Goal: Transaction & Acquisition: Purchase product/service

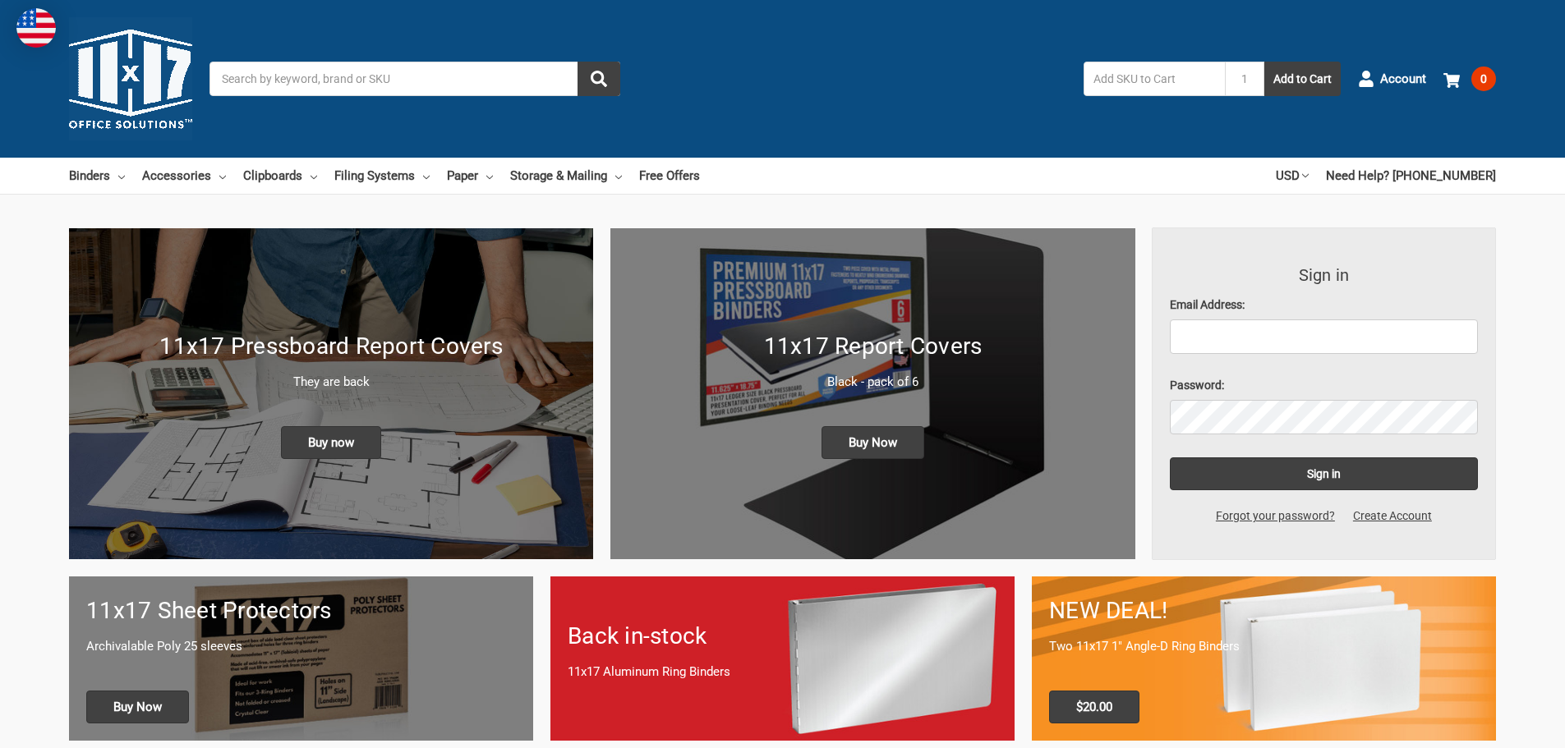
click at [251, 76] on input "Search" at bounding box center [415, 79] width 411 height 35
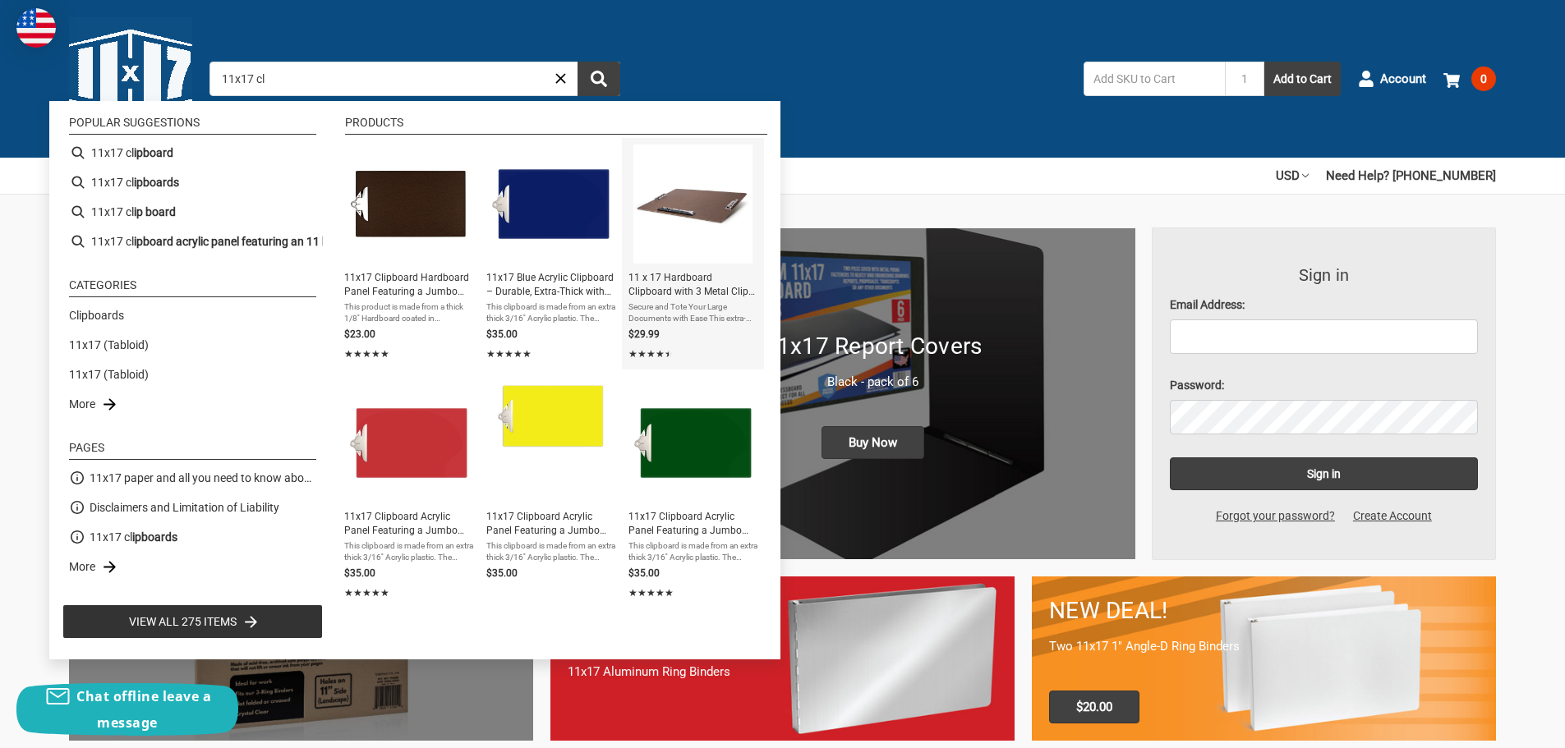
type input "11x17 cl"
click at [704, 210] on img "11 x 17 Hardboard Clipboard with 3 Metal Clips | Large Clipboard for Ledger, Ta…" at bounding box center [692, 204] width 119 height 119
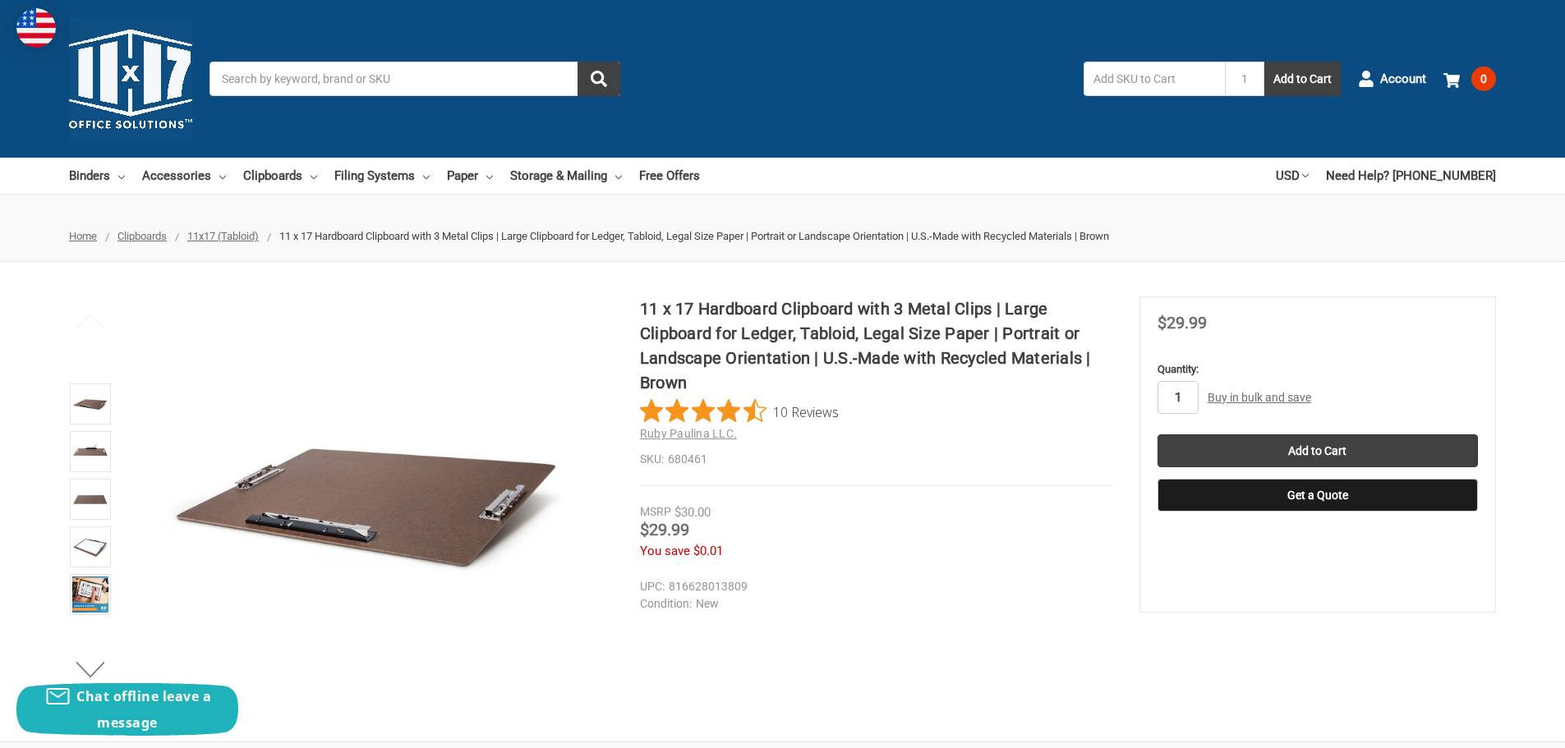
click at [1186, 396] on input "1" at bounding box center [1178, 397] width 41 height 33
type input "6"
click at [1373, 450] on input "Add to Cart" at bounding box center [1318, 451] width 320 height 33
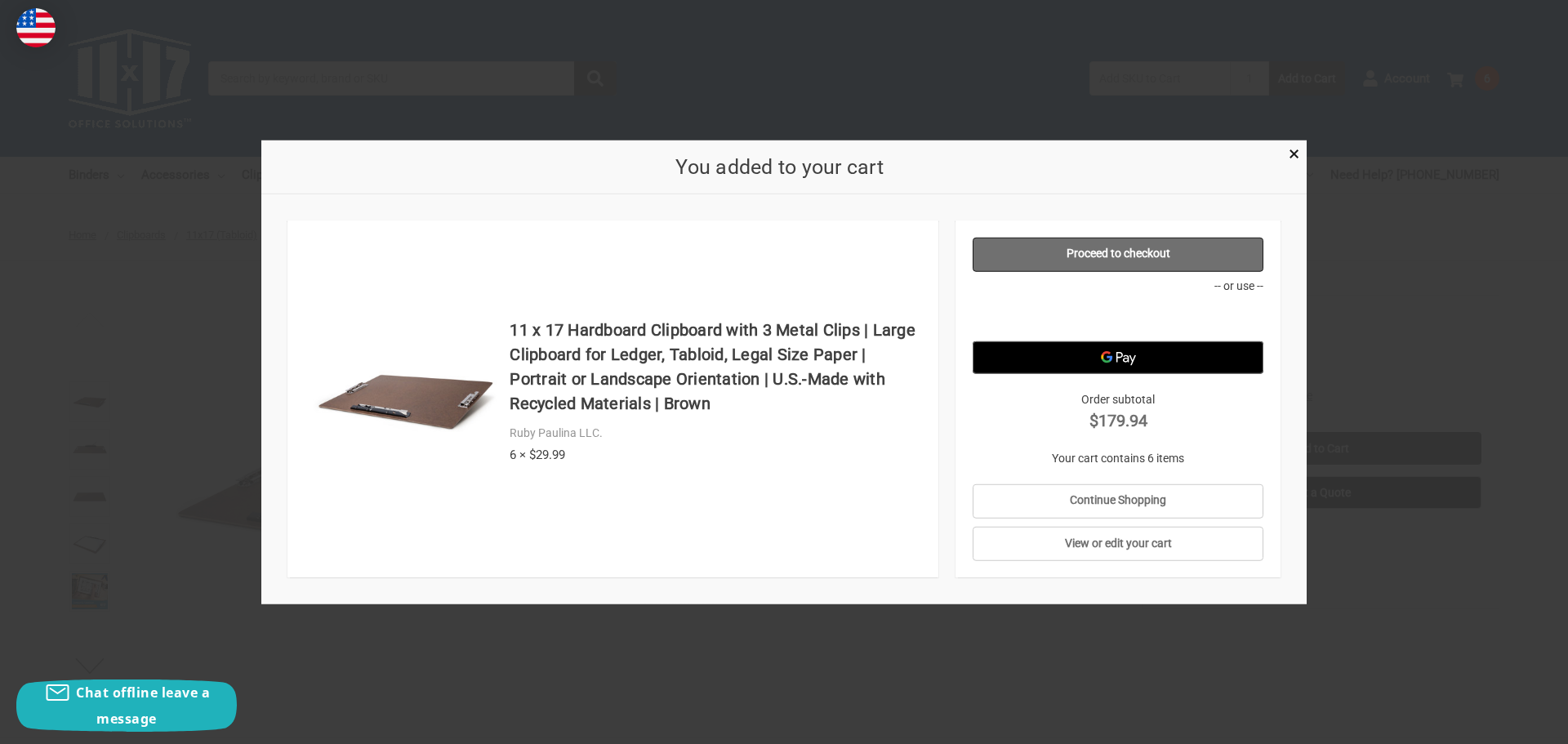
click at [1118, 259] on link "Proceed to checkout" at bounding box center [1119, 254] width 291 height 35
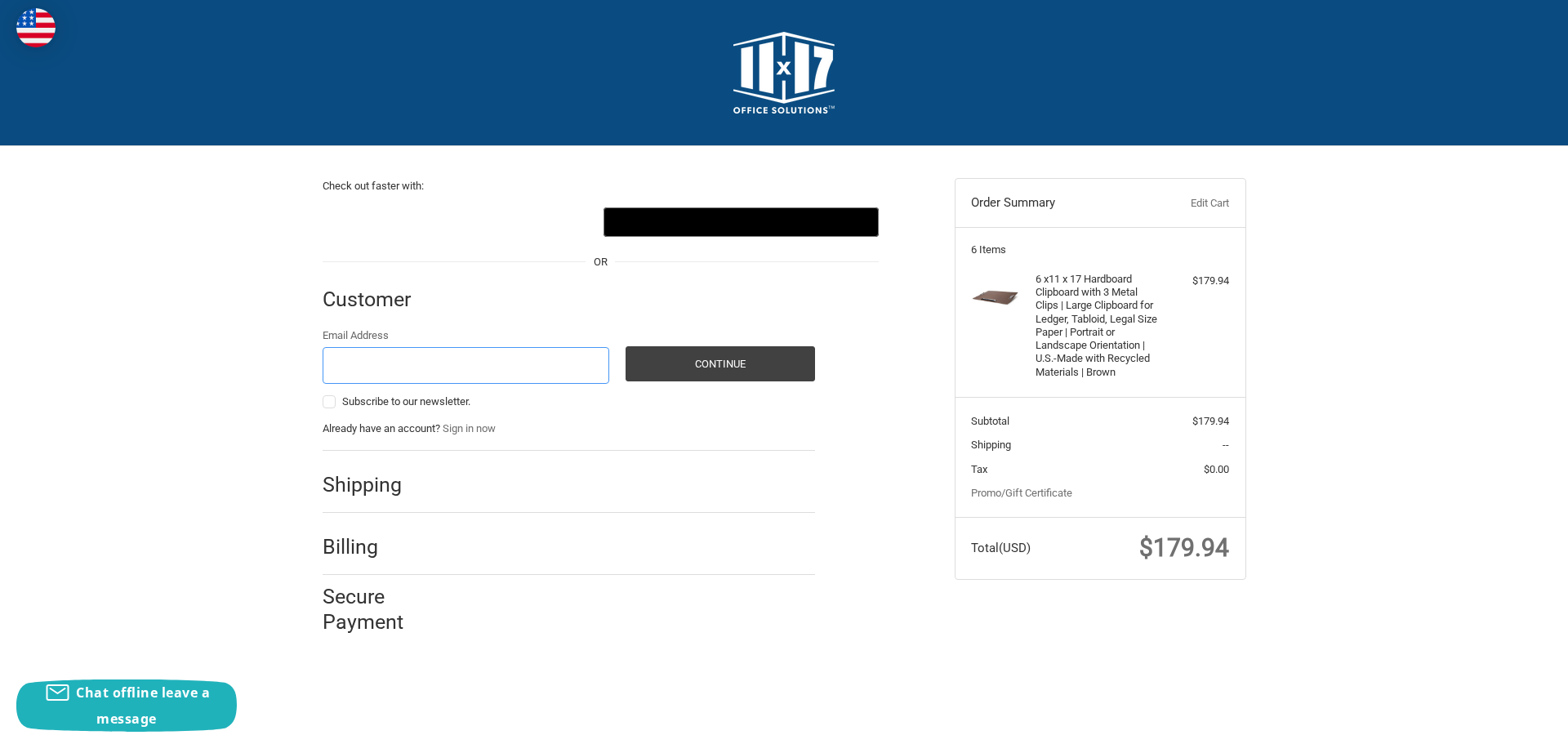
click at [387, 367] on input "Email Address" at bounding box center [466, 365] width 287 height 37
type input "mgonzales@kandkinc.com"
click at [651, 368] on button "Continue" at bounding box center [720, 363] width 190 height 35
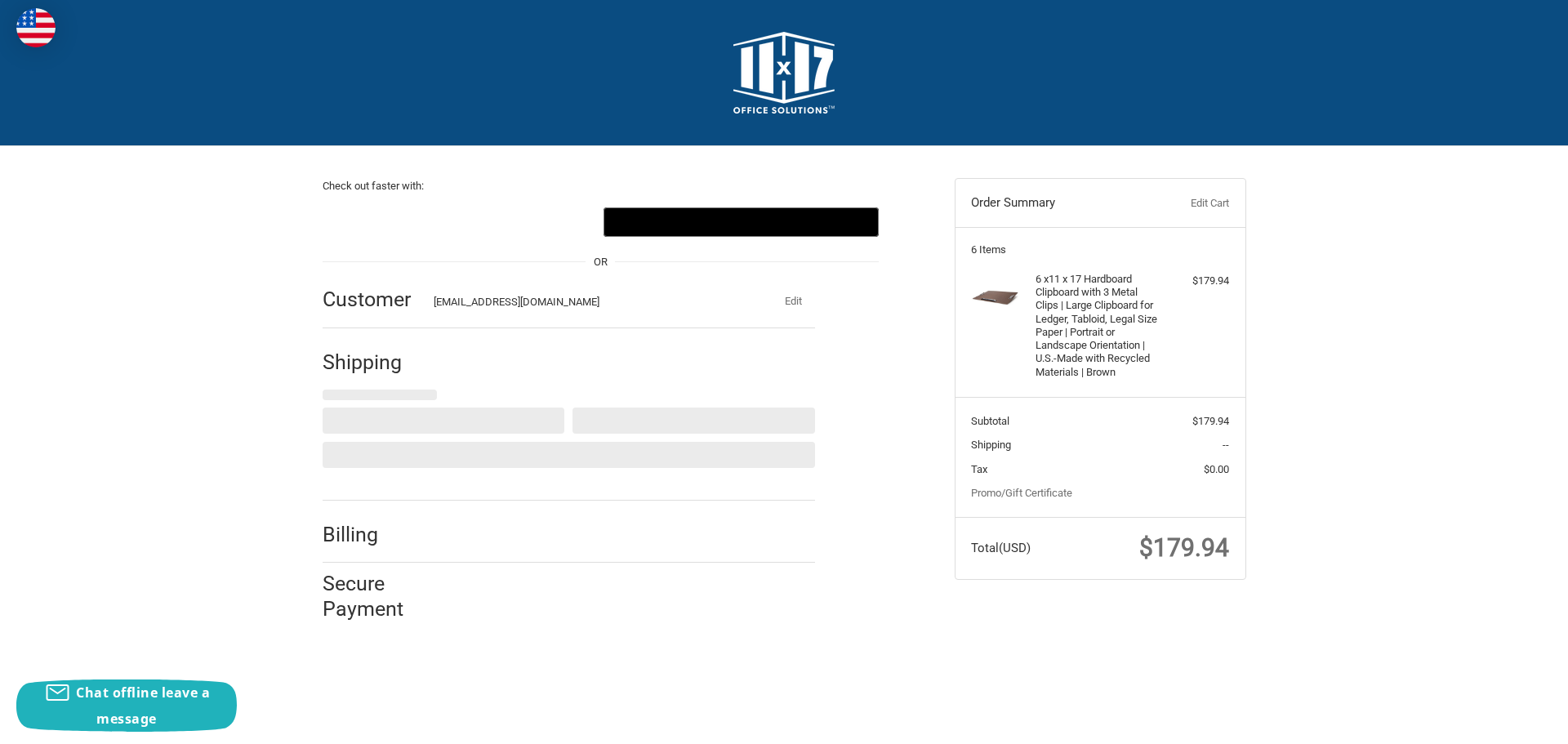
select select "US"
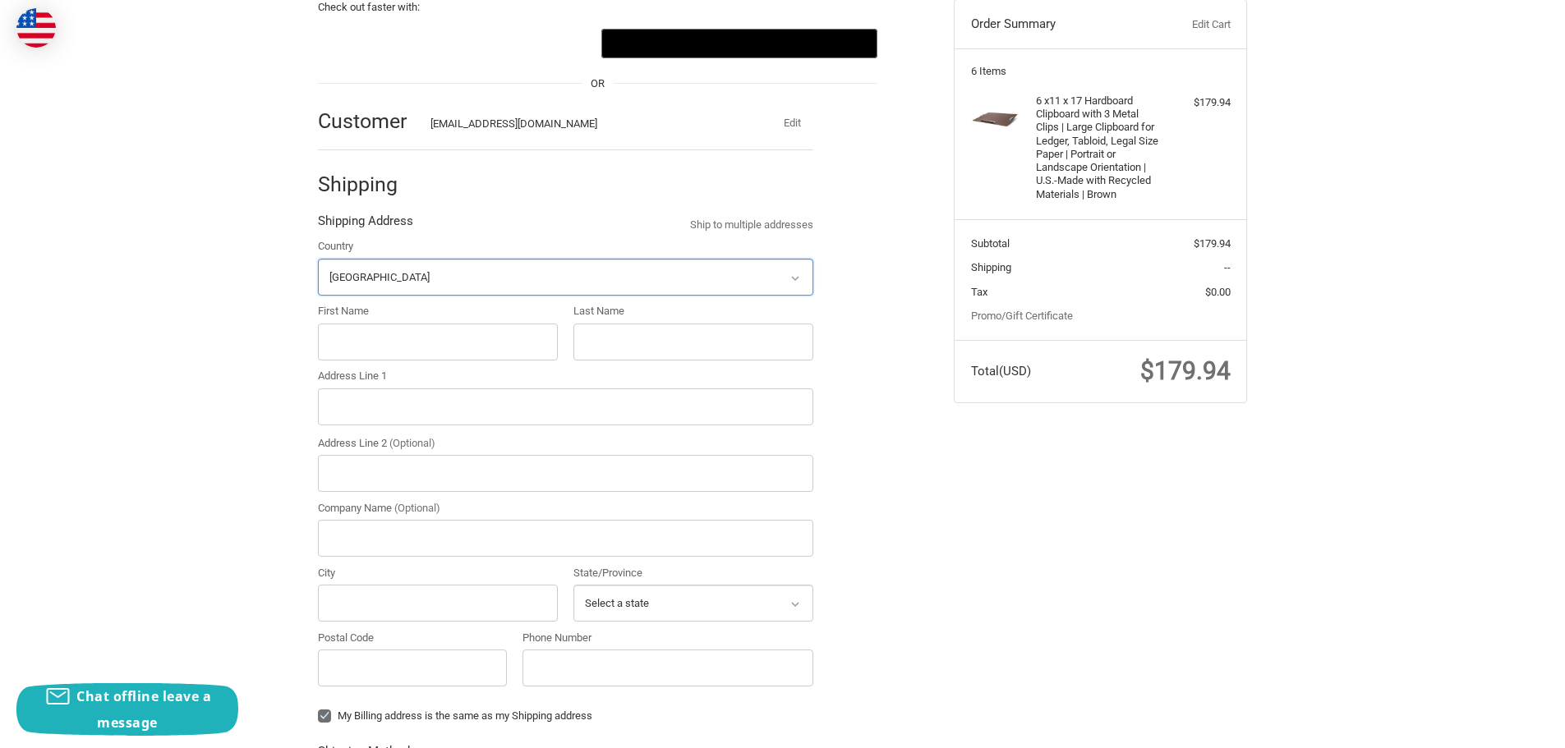
scroll to position [181, 0]
click at [359, 352] on input "First Name" at bounding box center [438, 341] width 240 height 37
type input "Nathan"
type input "Gonzales"
type input "2119 Dove Lane #2"
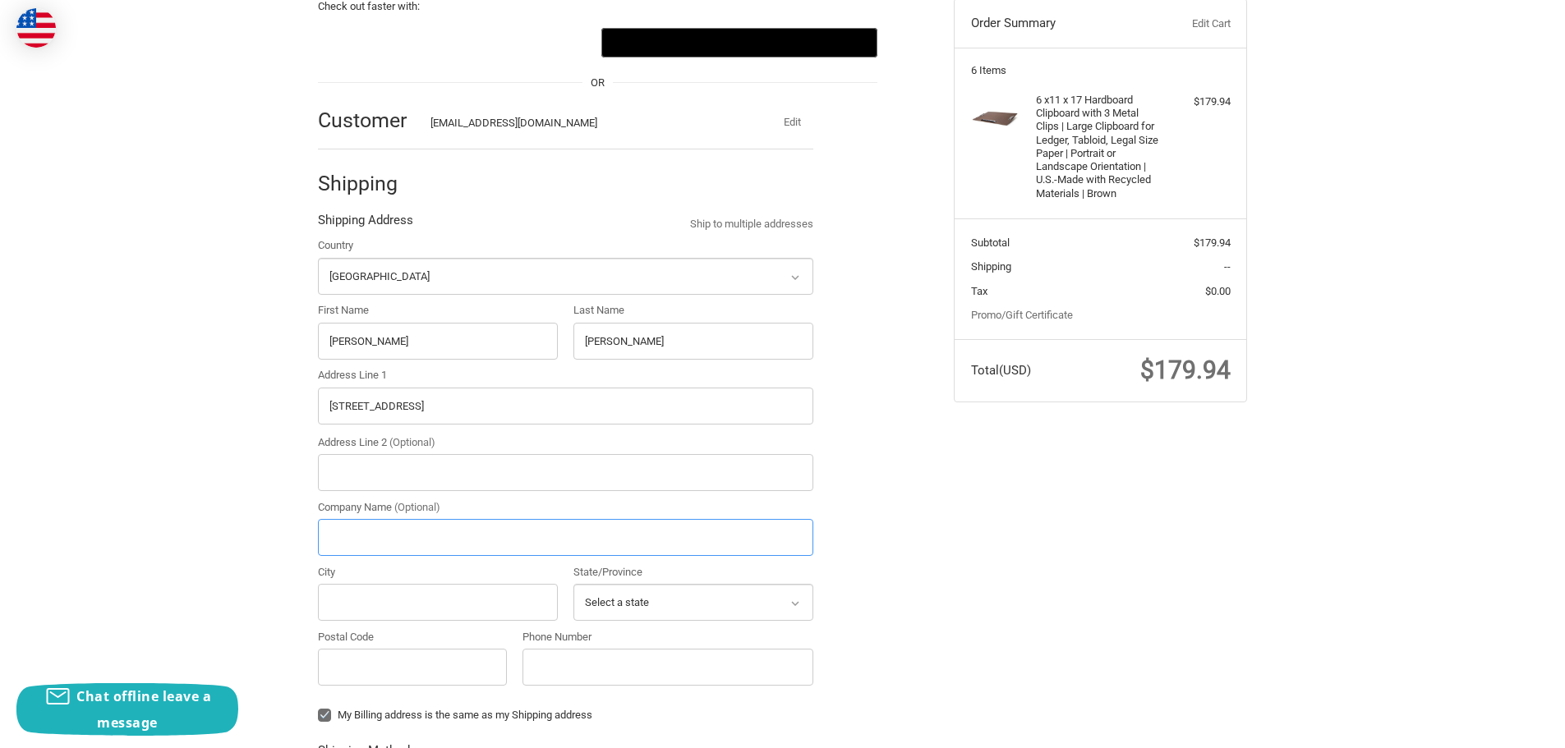
type input "K&K INC"
type input "Portales"
select select "NM"
type input "88130"
type input "9797090172"
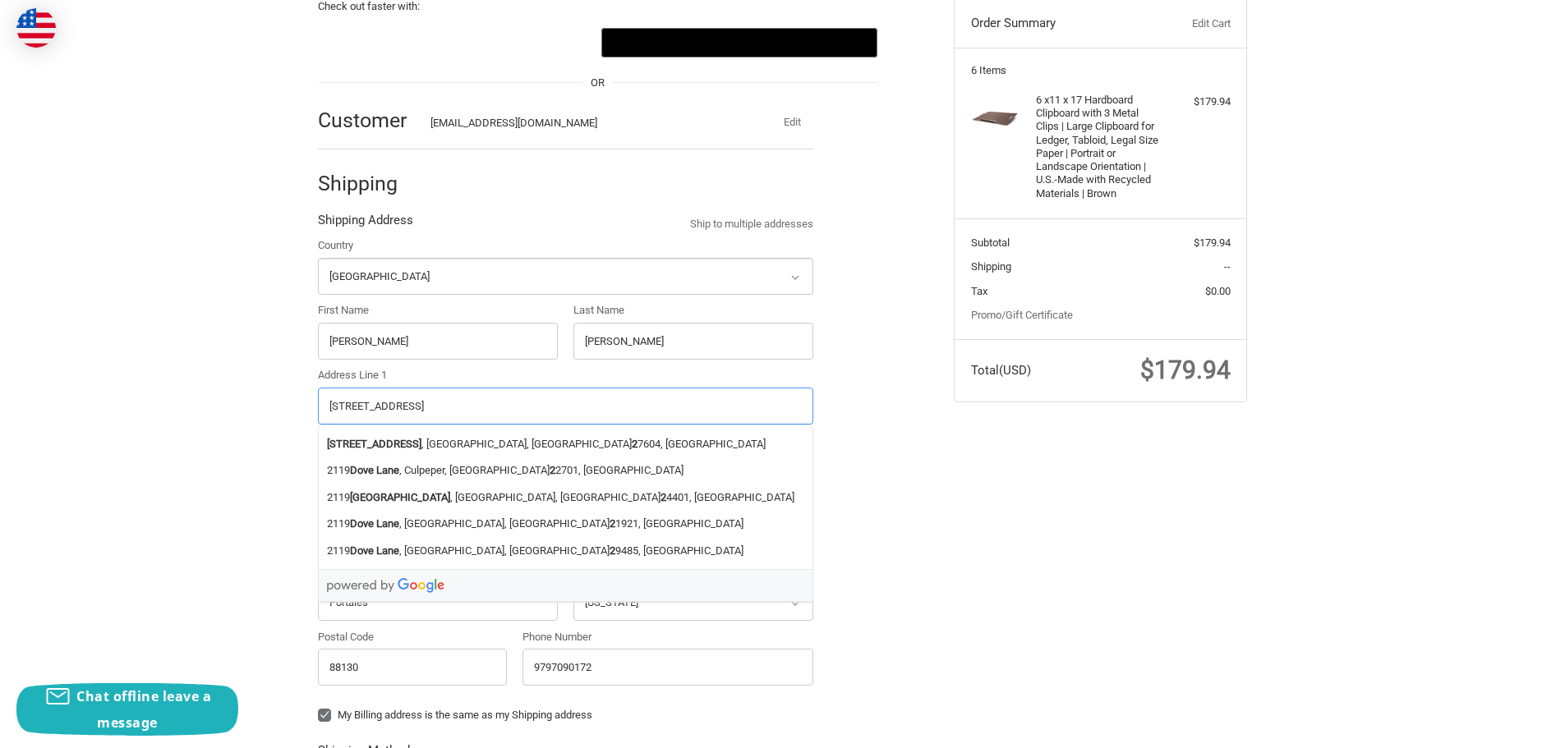
click at [442, 410] on input "2119 Dove Lane #2" at bounding box center [565, 406] width 495 height 37
radio input "true"
click at [426, 404] on input "2119 Dove Lane #2" at bounding box center [565, 406] width 495 height 37
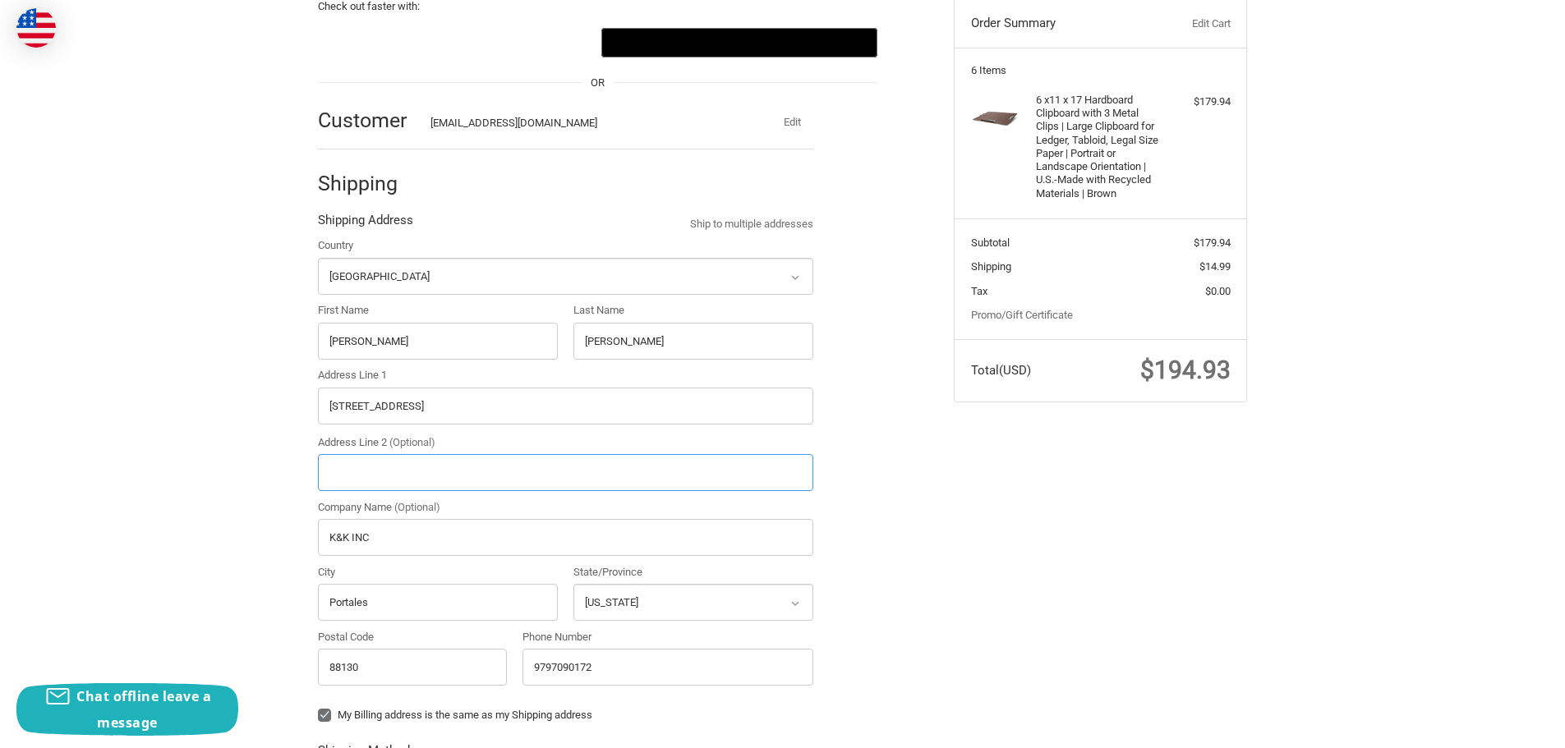
type input "2119 Dove Lane"
type input "Raleigh"
type input "27604"
select select "NC"
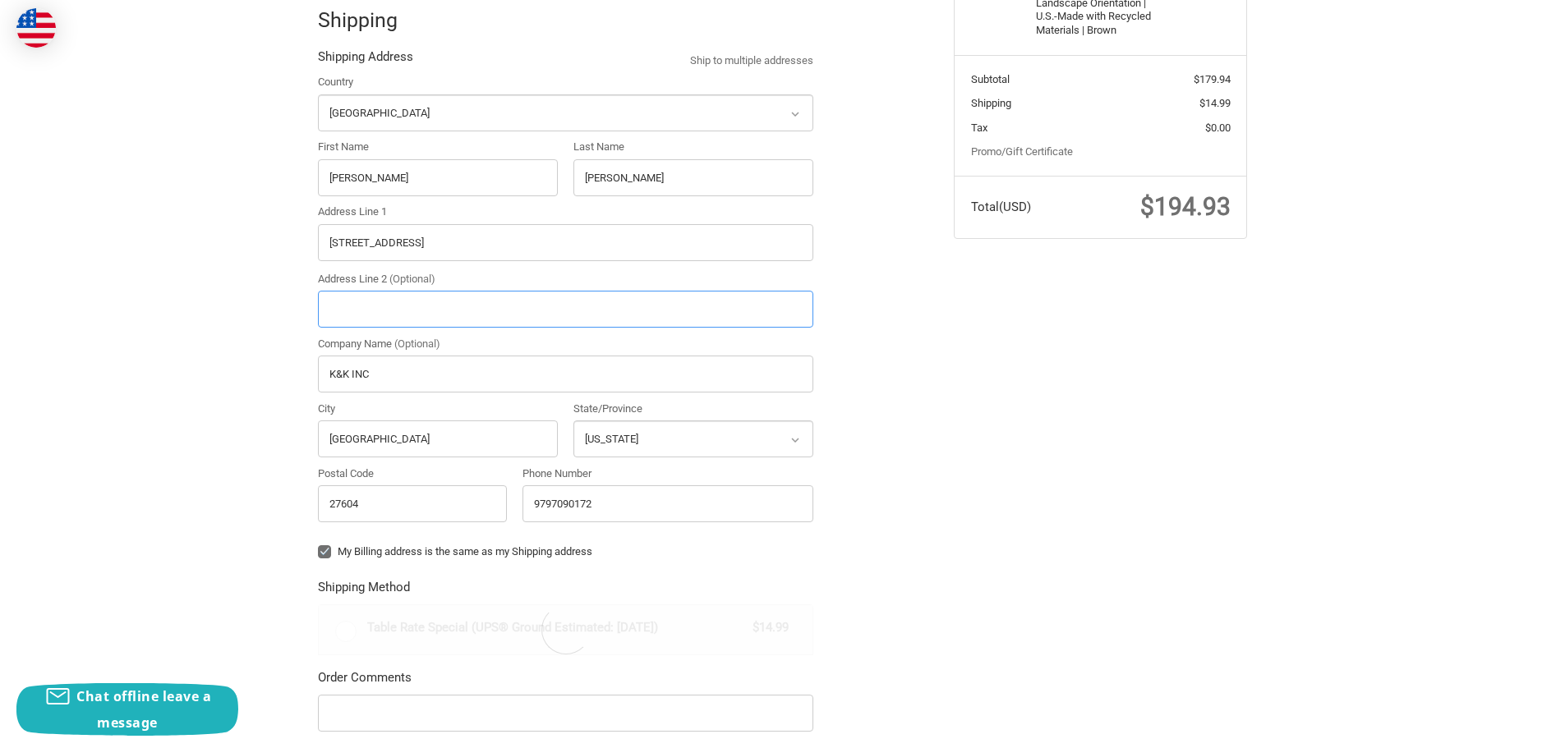
scroll to position [345, 0]
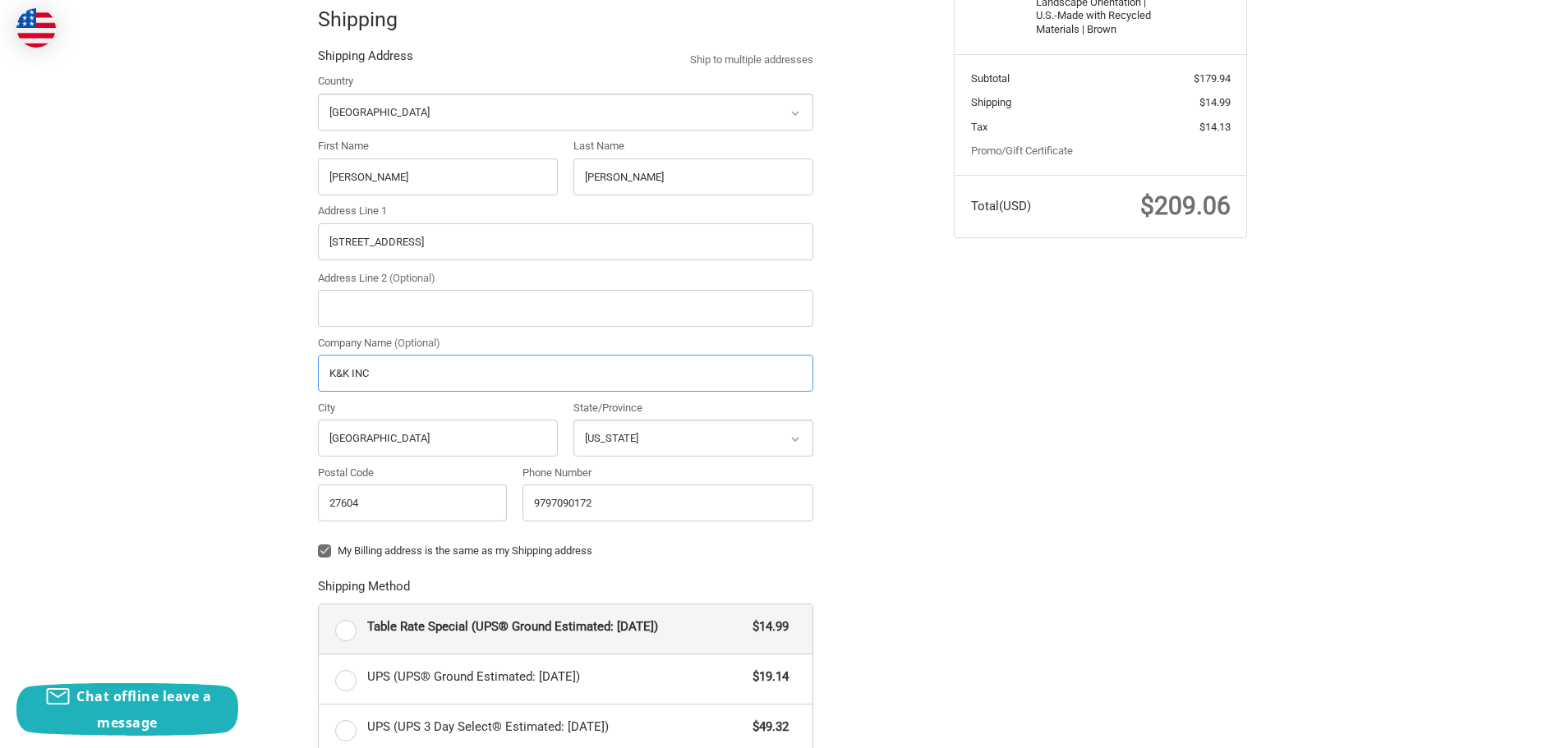
click at [384, 373] on input "K&K INC" at bounding box center [565, 373] width 495 height 37
click at [371, 440] on input "Raleigh" at bounding box center [438, 438] width 240 height 37
drag, startPoint x: 371, startPoint y: 440, endPoint x: 330, endPoint y: 439, distance: 40.3
click at [330, 439] on input "Raleigh" at bounding box center [438, 438] width 240 height 37
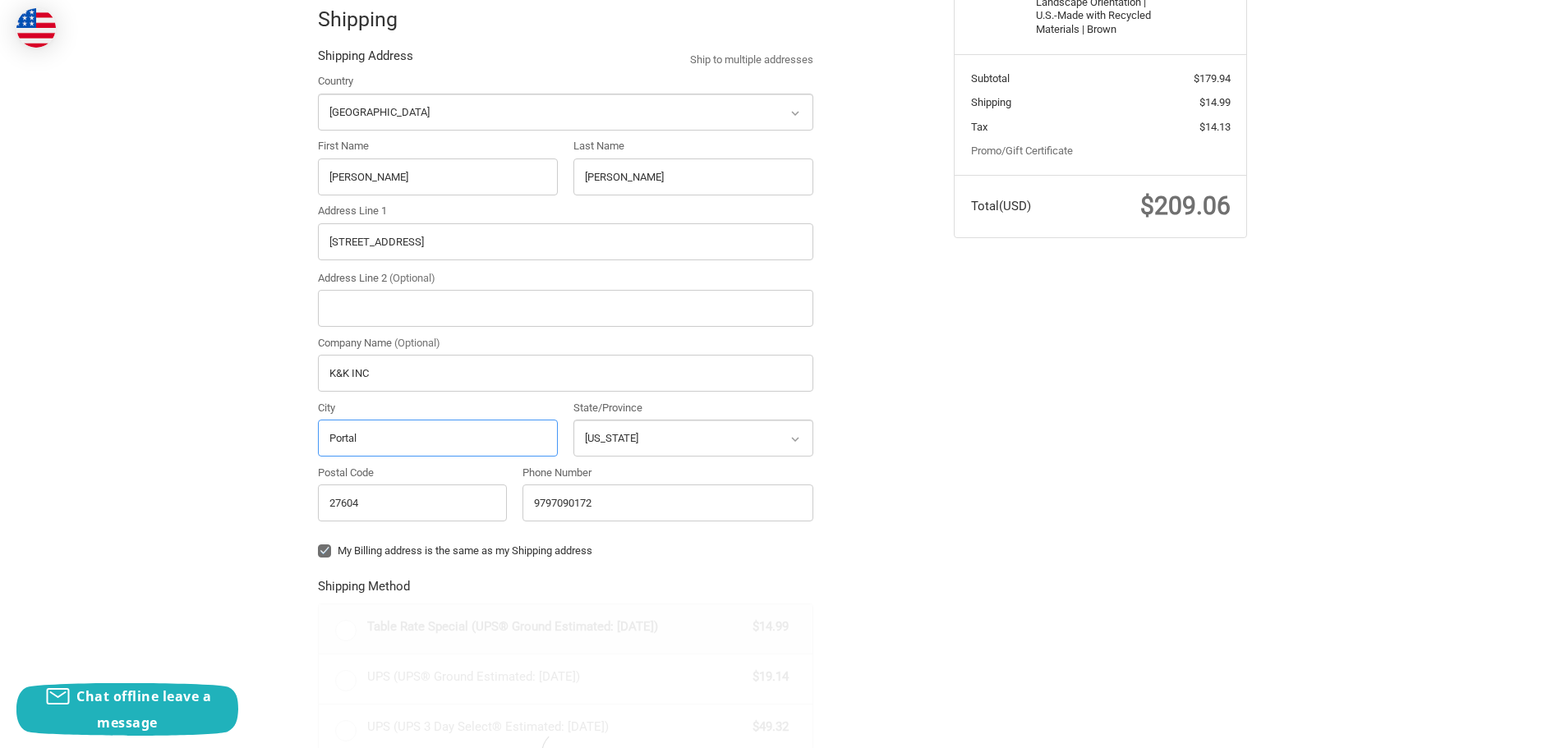
type input "Portales"
select select "NM"
type input "88130"
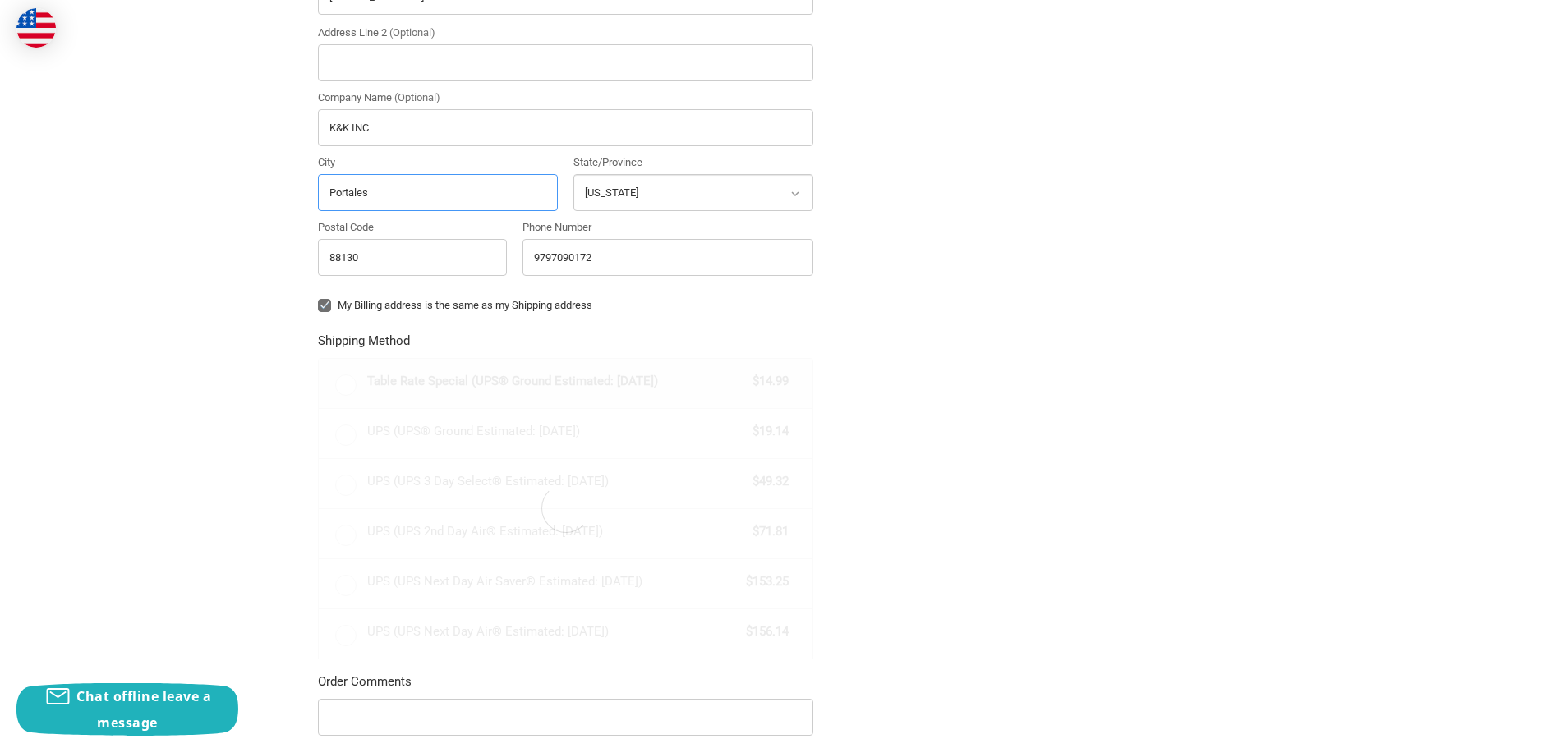
scroll to position [592, 0]
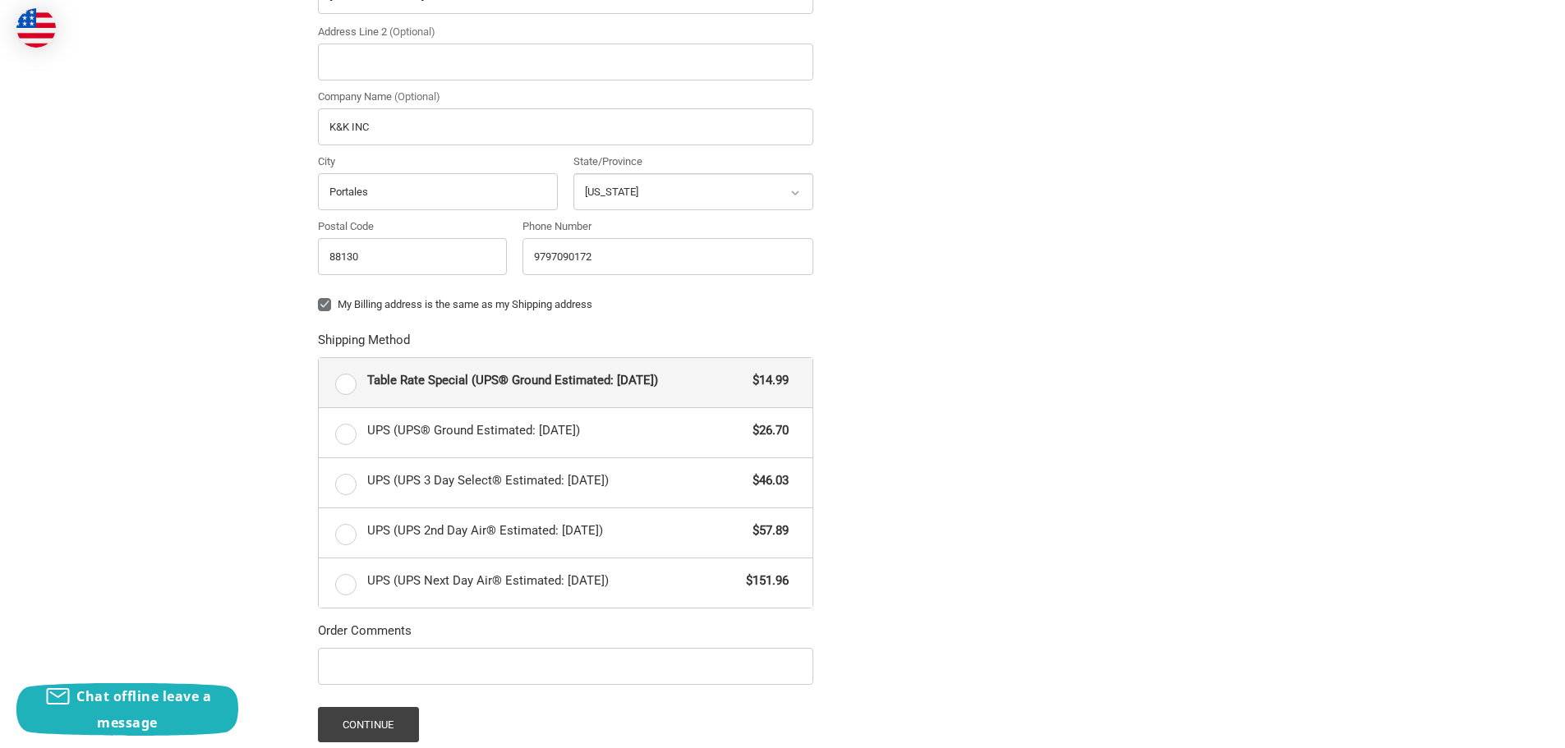
click at [325, 305] on label "My Billing address is the same as my Shipping address" at bounding box center [565, 304] width 495 height 13
click at [319, 297] on input "My Billing address is the same as my Shipping address" at bounding box center [318, 297] width 1 height 1
checkbox input "false"
click at [613, 381] on span "Table Rate Special (UPS® Ground Estimated: Thu, Sep 4)" at bounding box center [556, 380] width 378 height 19
click at [320, 359] on input "Table Rate Special (UPS® Ground Estimated: Thu, Sep 4) $14.99" at bounding box center [319, 358] width 1 height 1
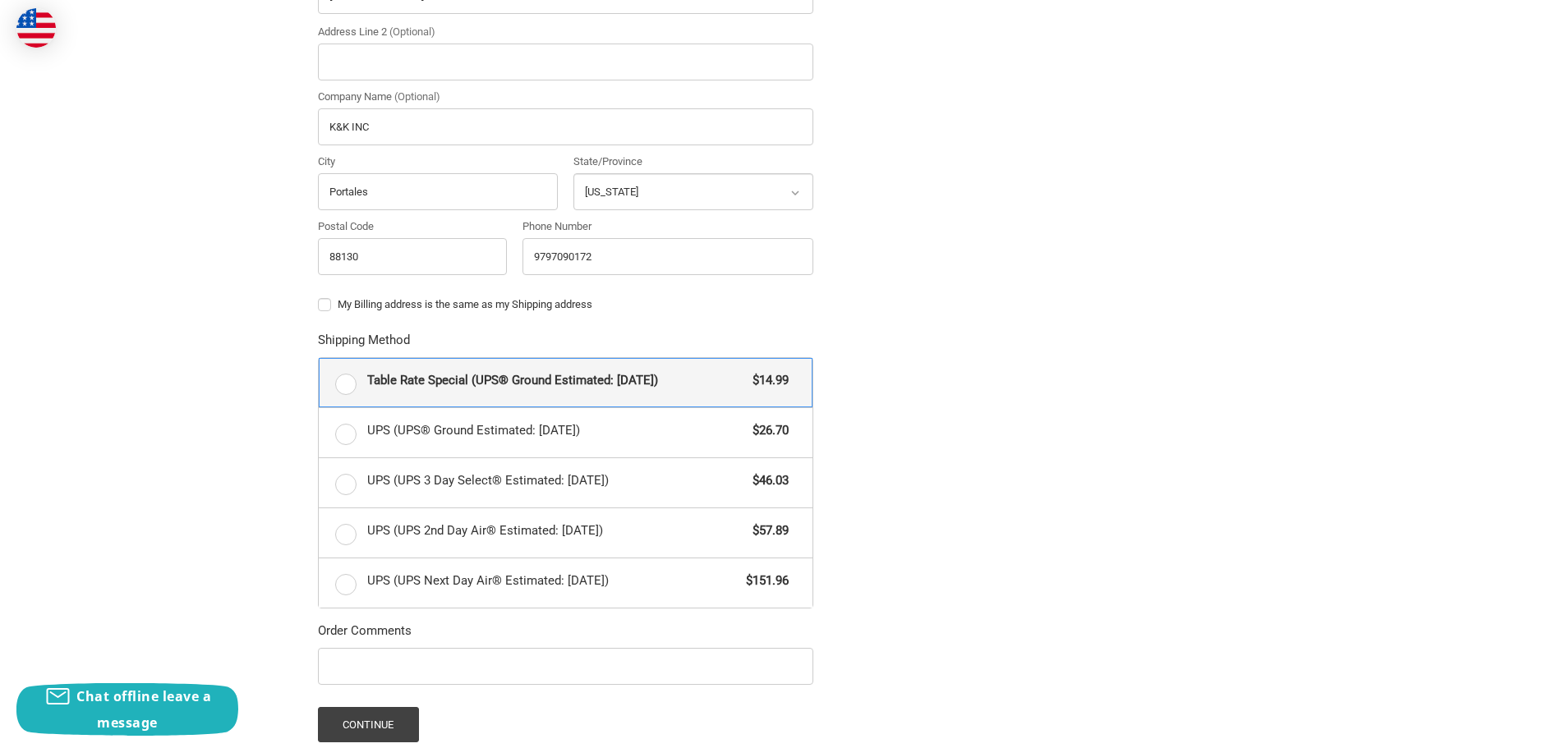
radio input "true"
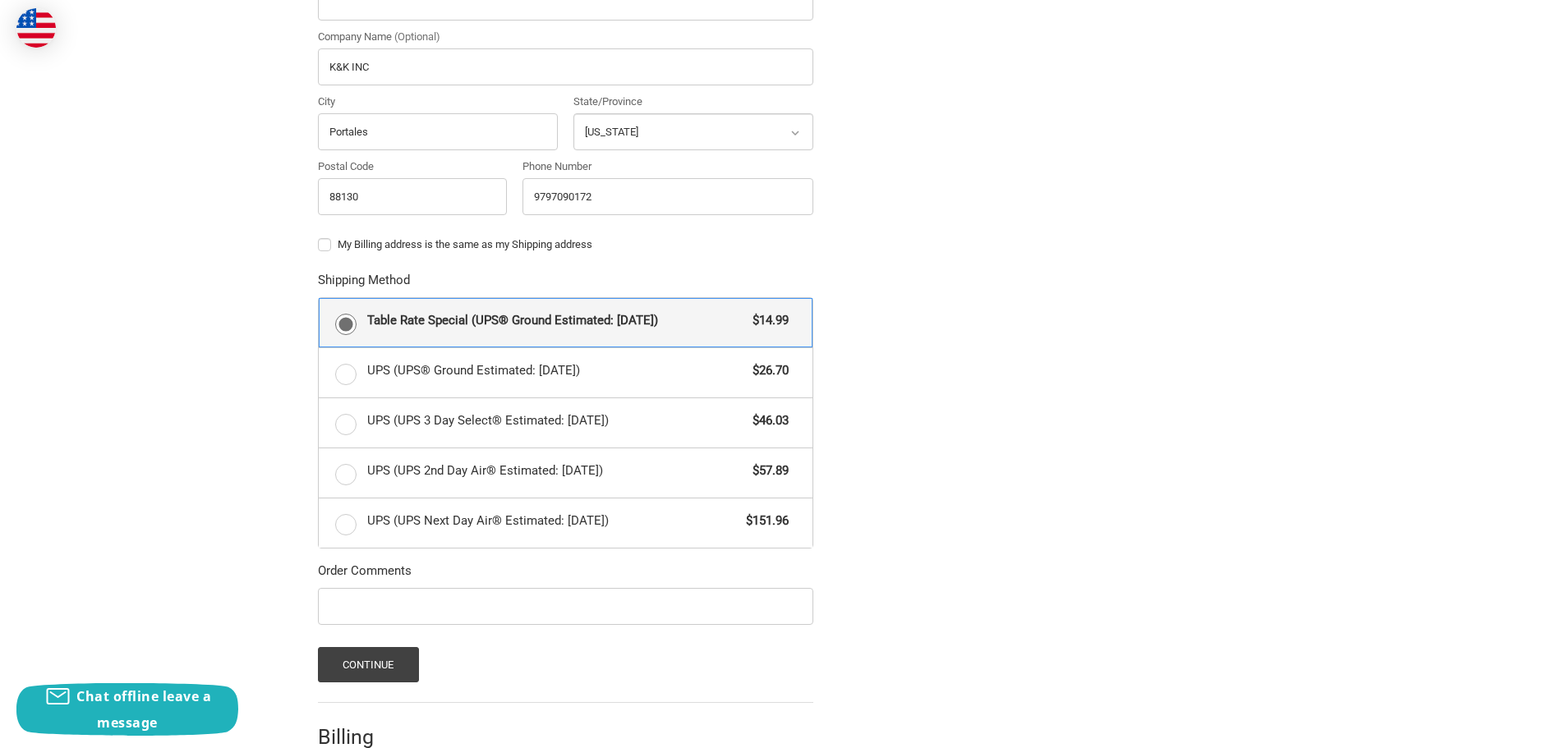
scroll to position [763, 0]
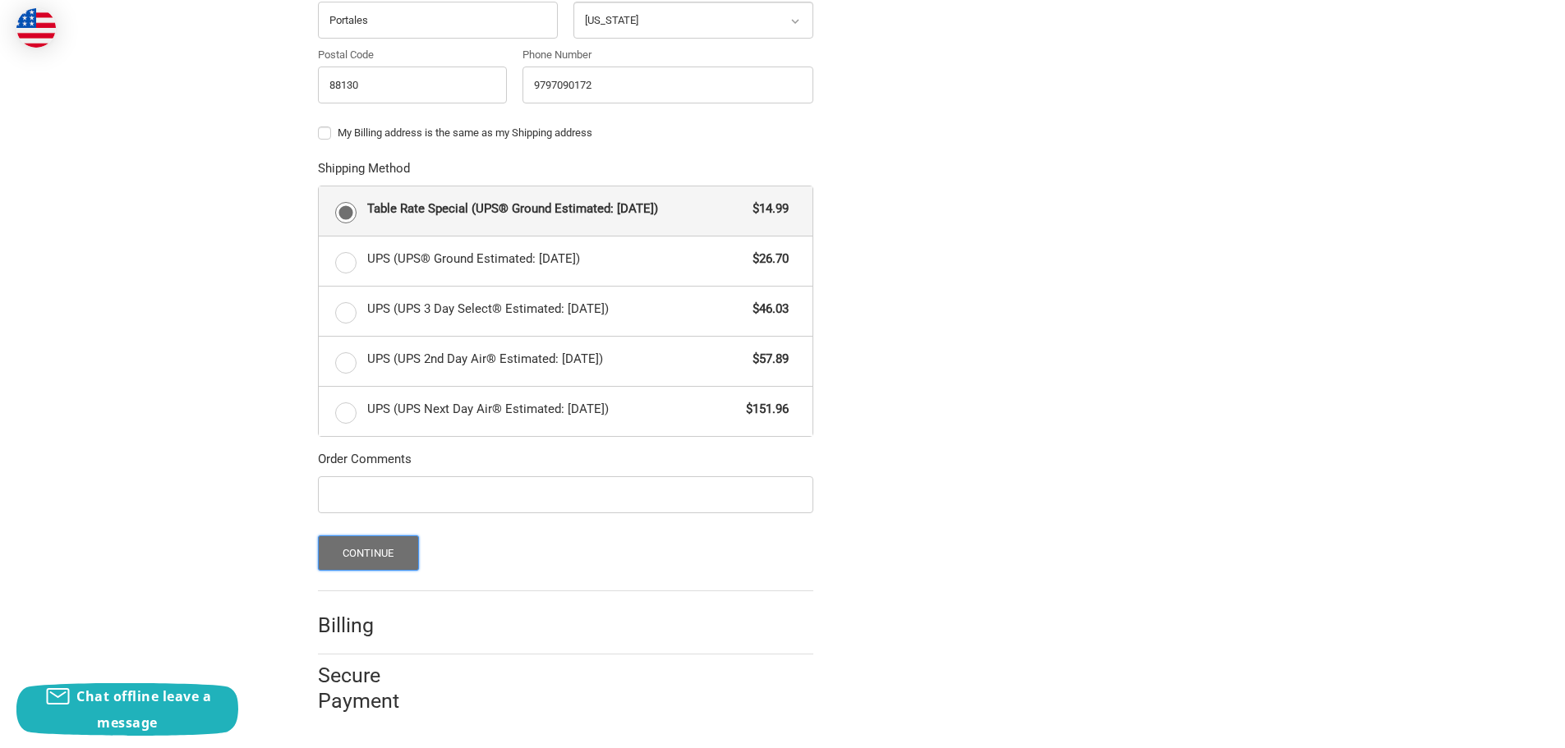
click at [380, 554] on button "Continue" at bounding box center [368, 553] width 101 height 35
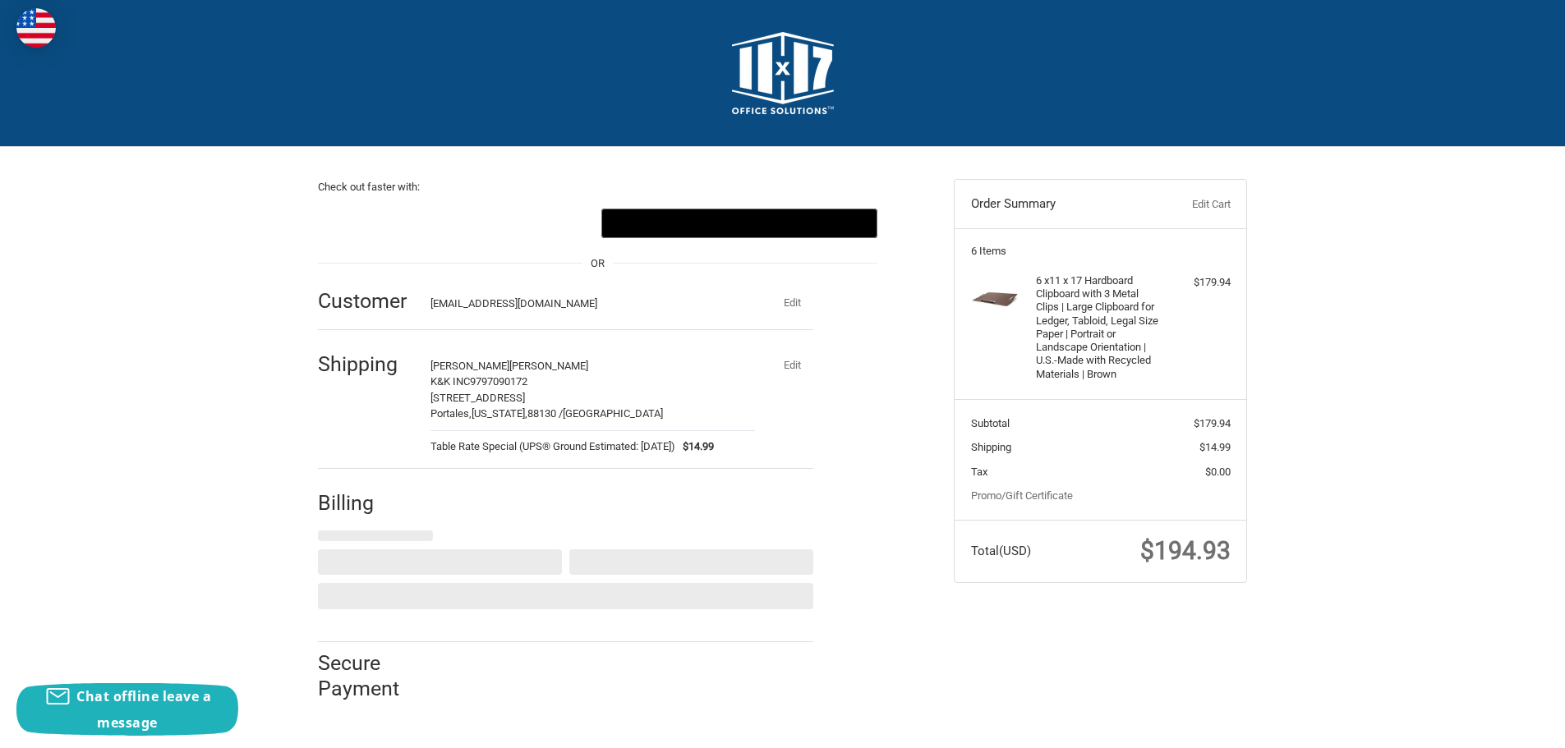
scroll to position [0, 0]
select select "US"
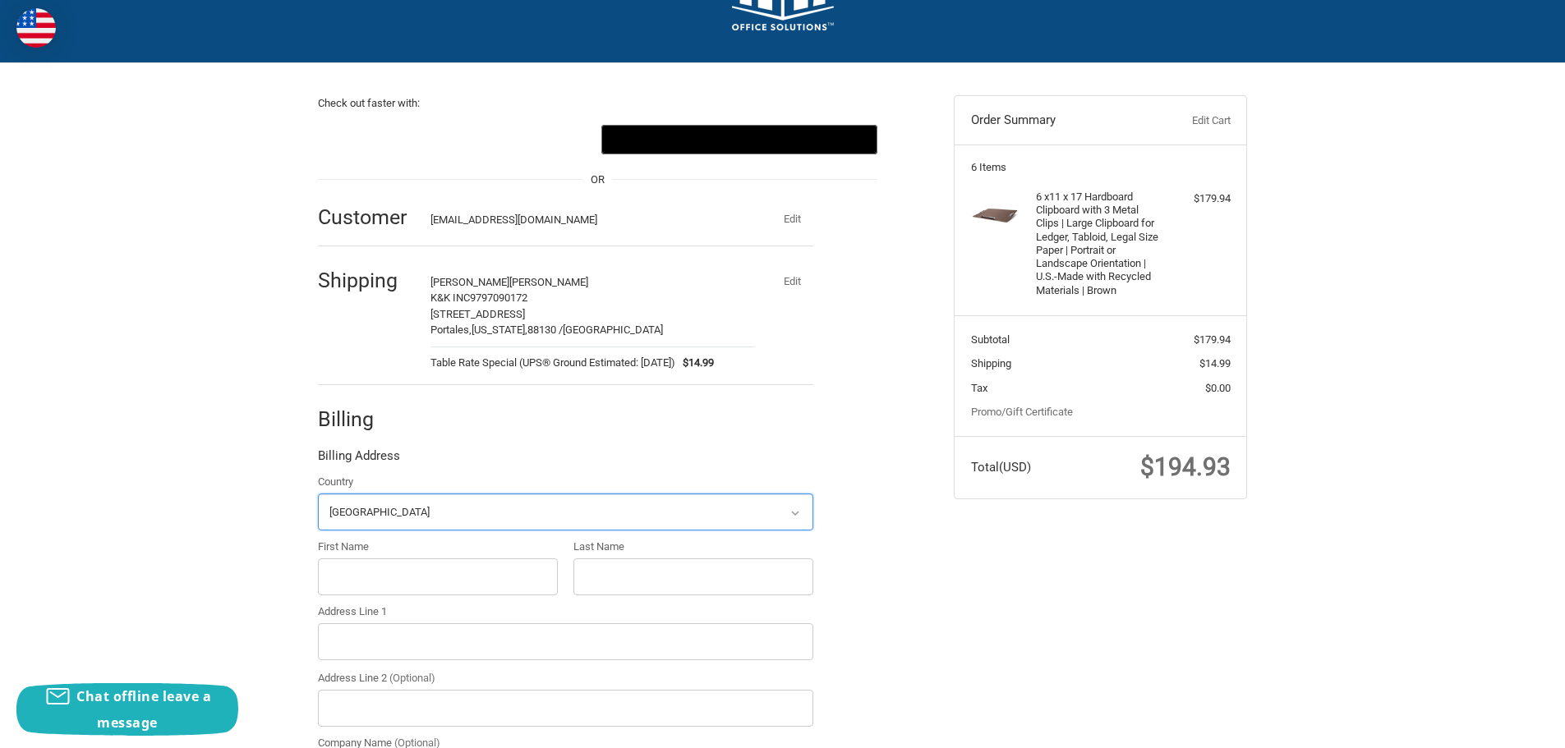
scroll to position [320, 0]
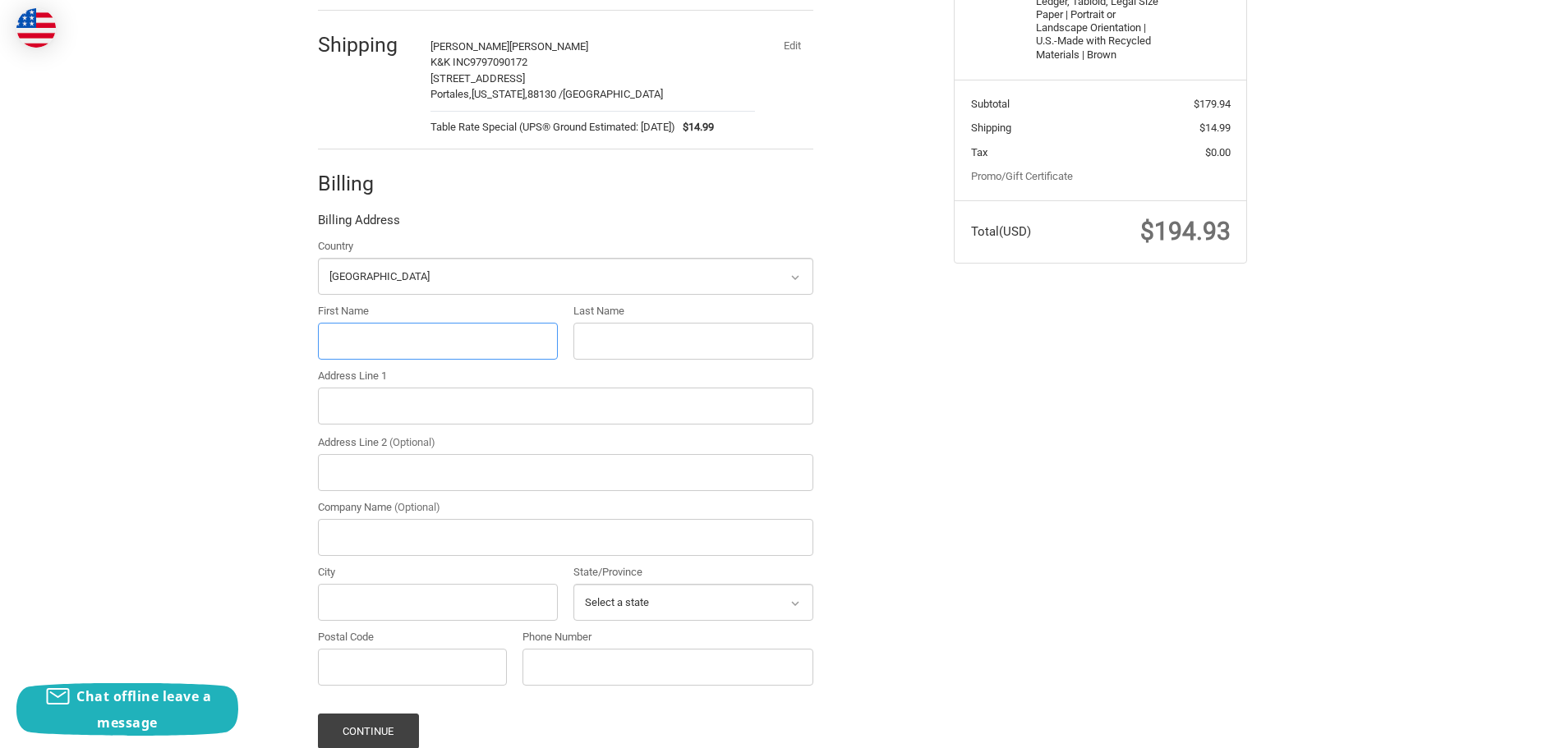
click at [360, 348] on input "First Name" at bounding box center [438, 341] width 240 height 37
type input "Nathan"
type input "Mcpherson"
type input "510 East 2nd Ave"
type input "K&K INC"
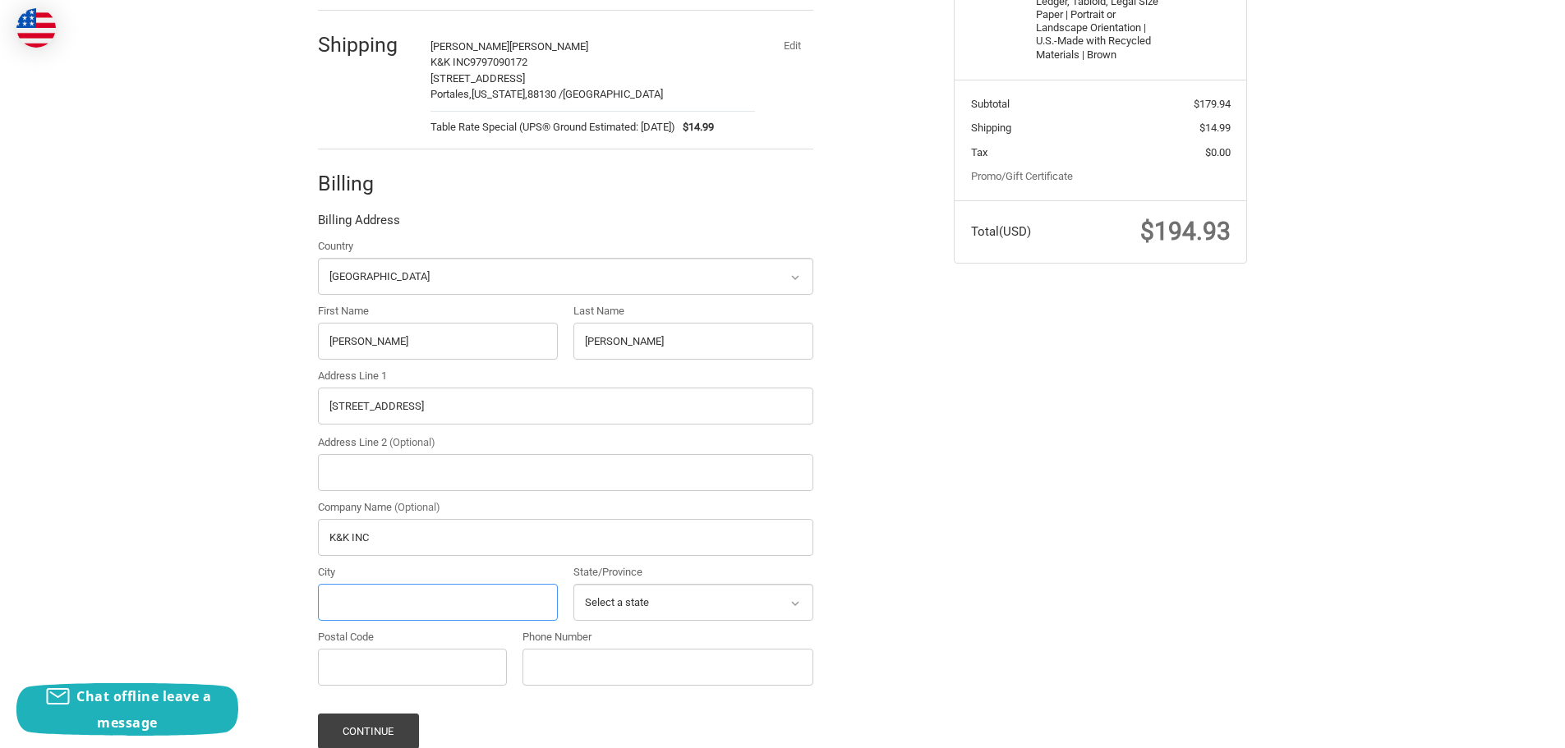
type input "White Deer"
select select "TX"
type input "79097"
type input "9797090172"
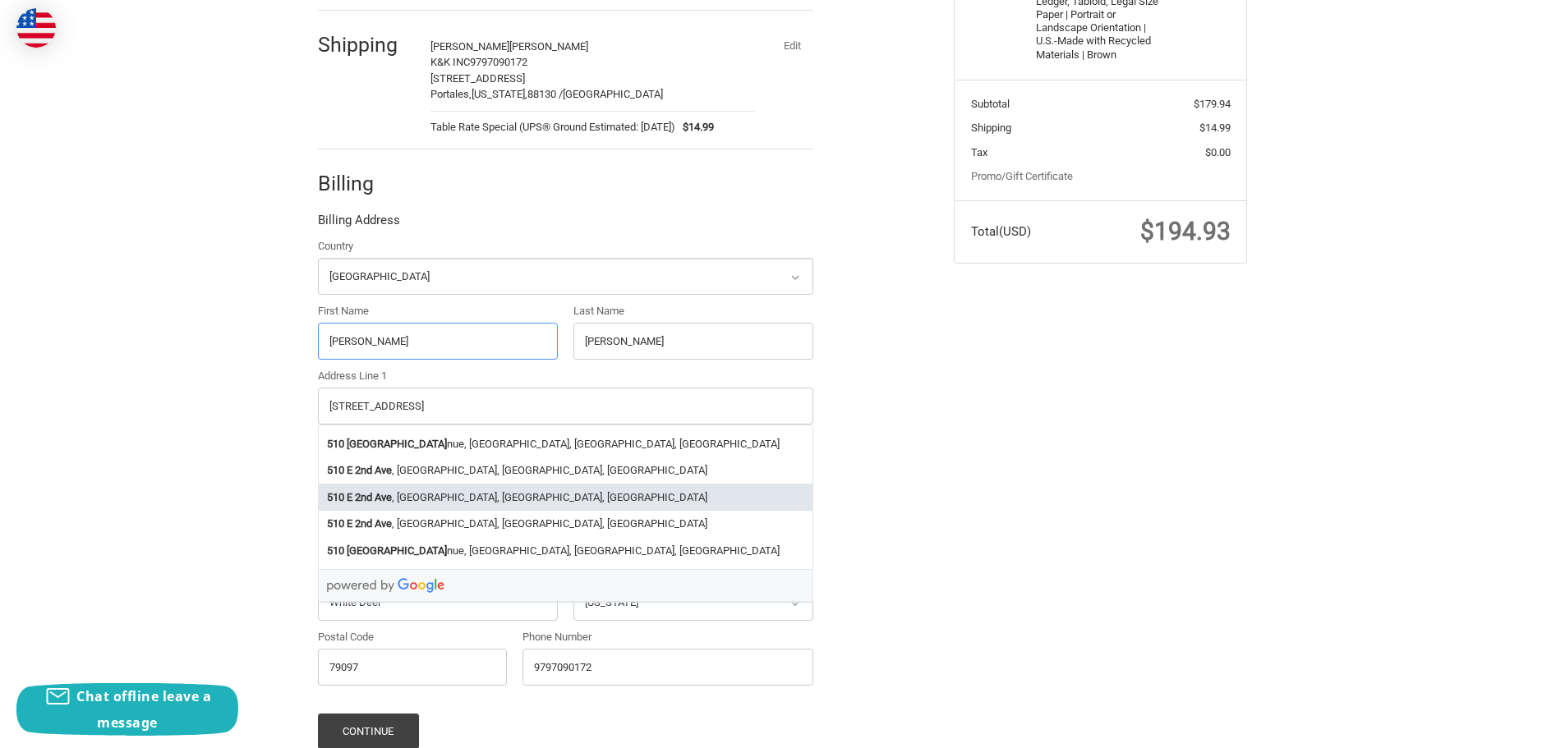
click at [472, 499] on li "510 E 2nd Ave , White Deer, TX, USA" at bounding box center [566, 497] width 494 height 27
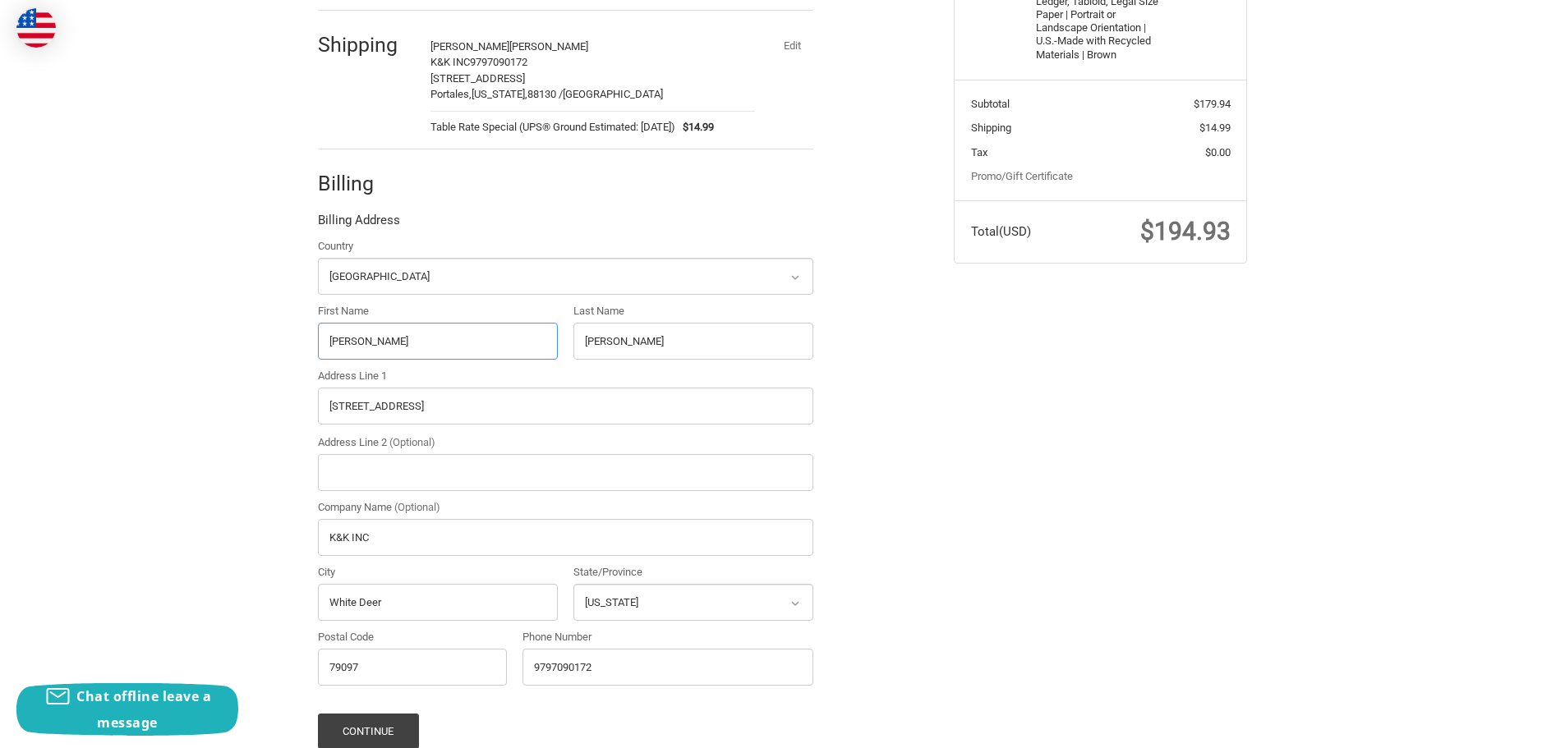
type input "510 E 2nd Ave"
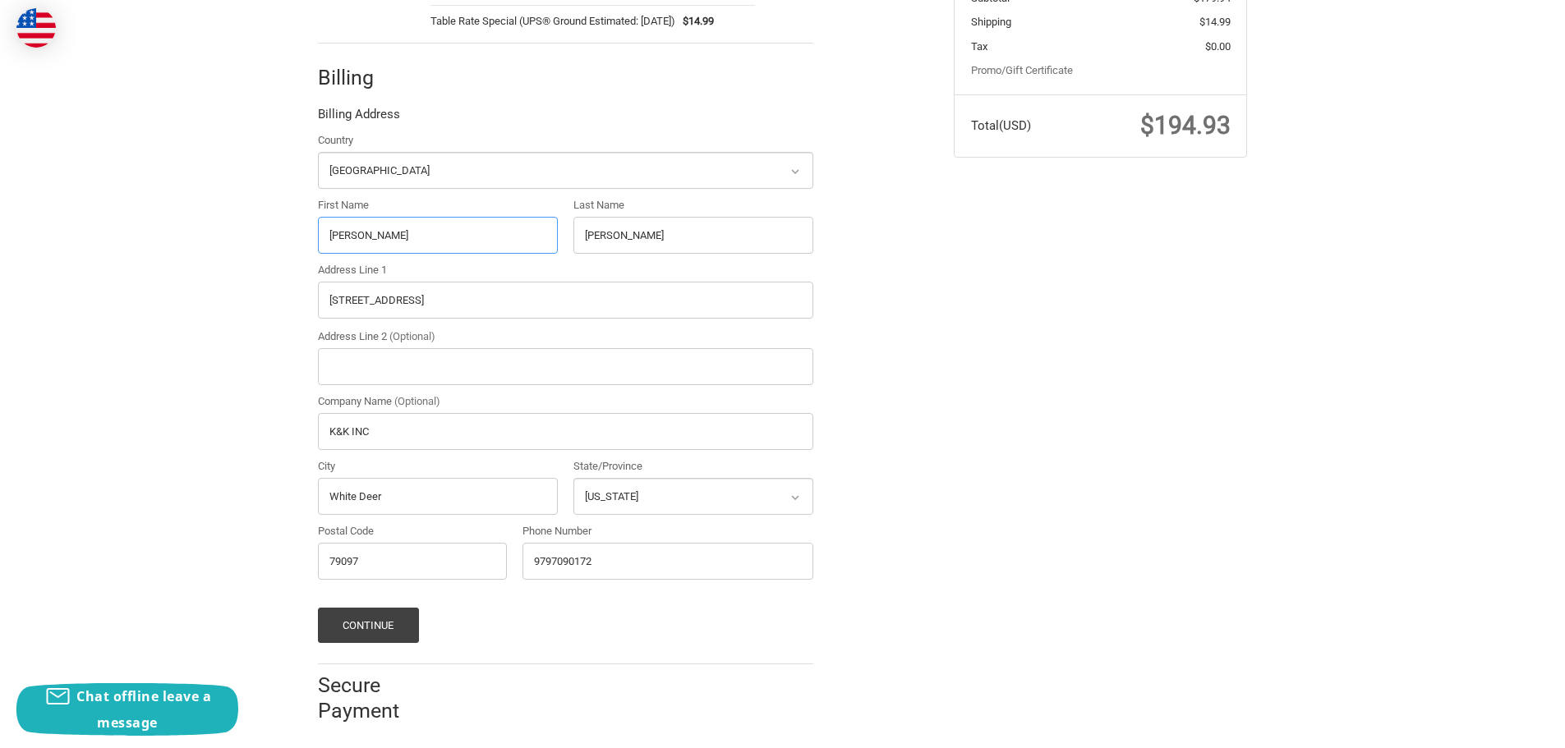
scroll to position [435, 0]
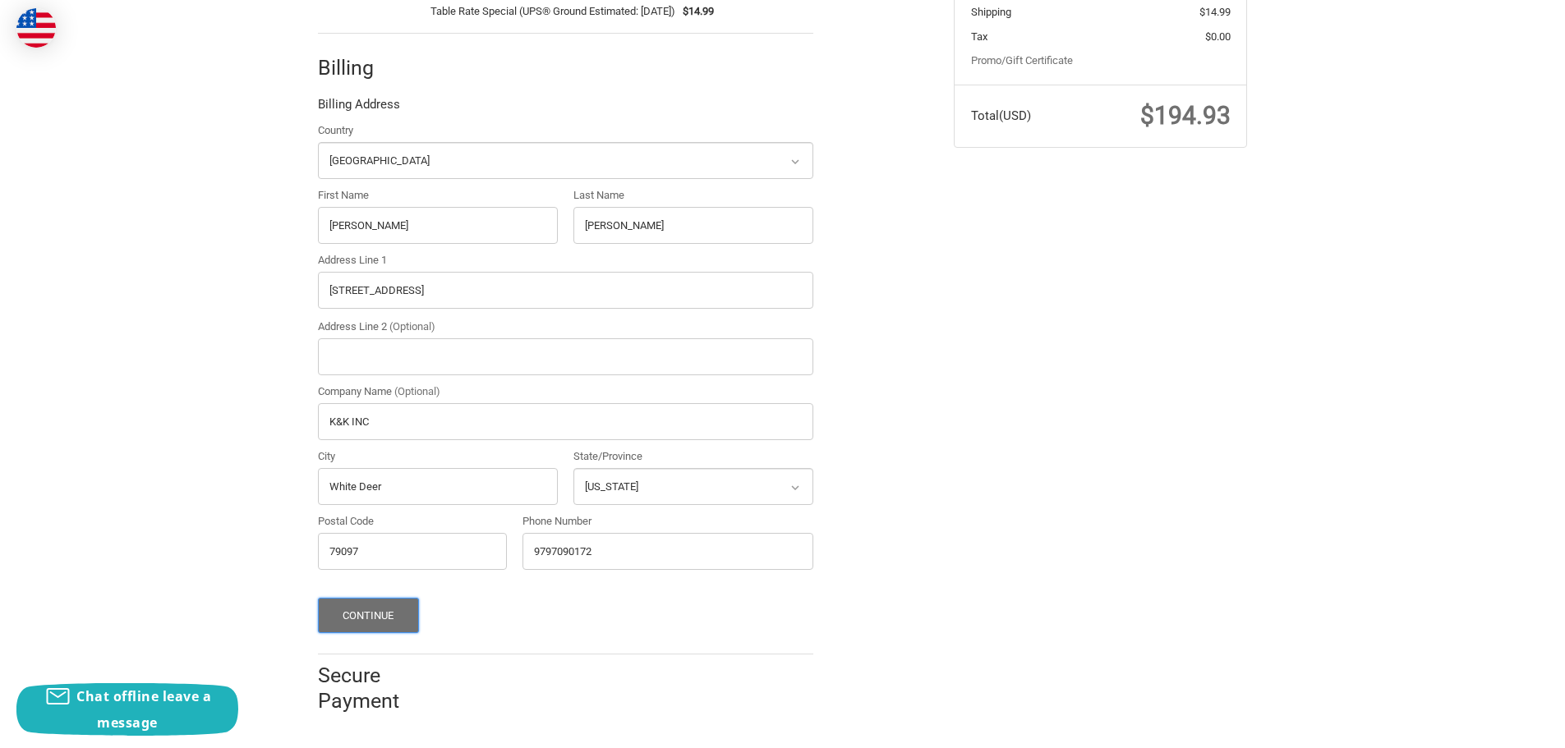
click at [343, 610] on button "Continue" at bounding box center [368, 615] width 101 height 35
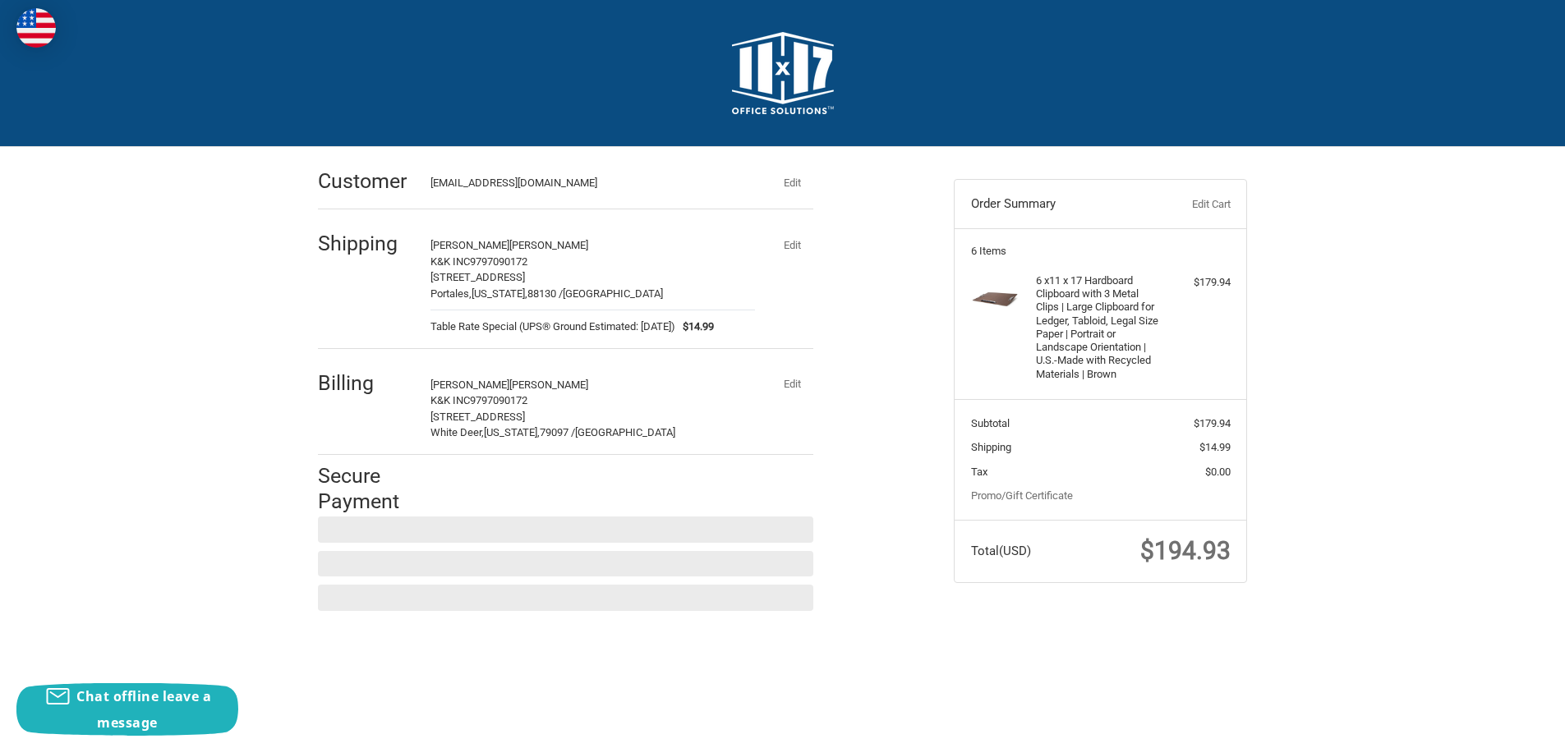
scroll to position [0, 0]
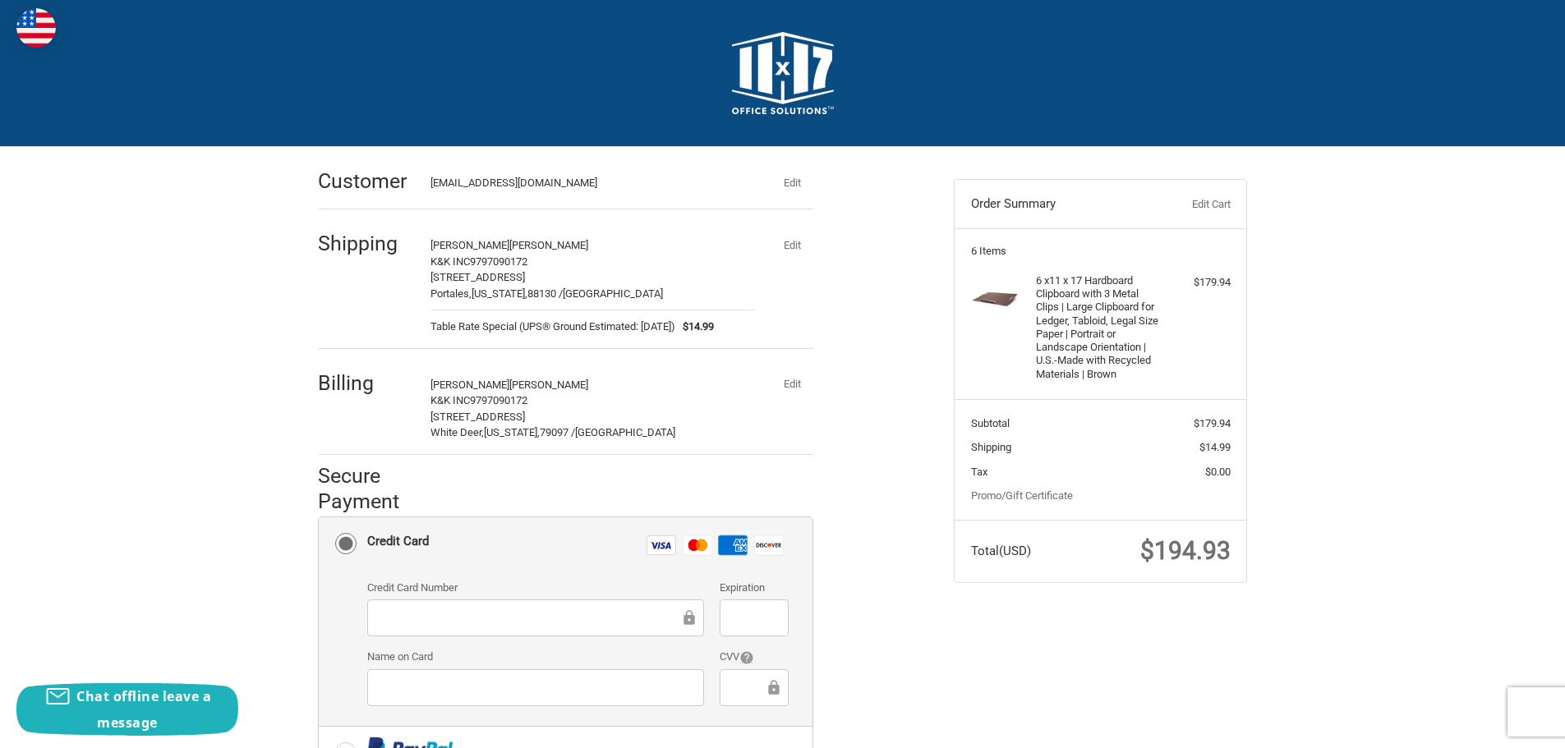
click at [789, 242] on button "Edit" at bounding box center [792, 244] width 43 height 23
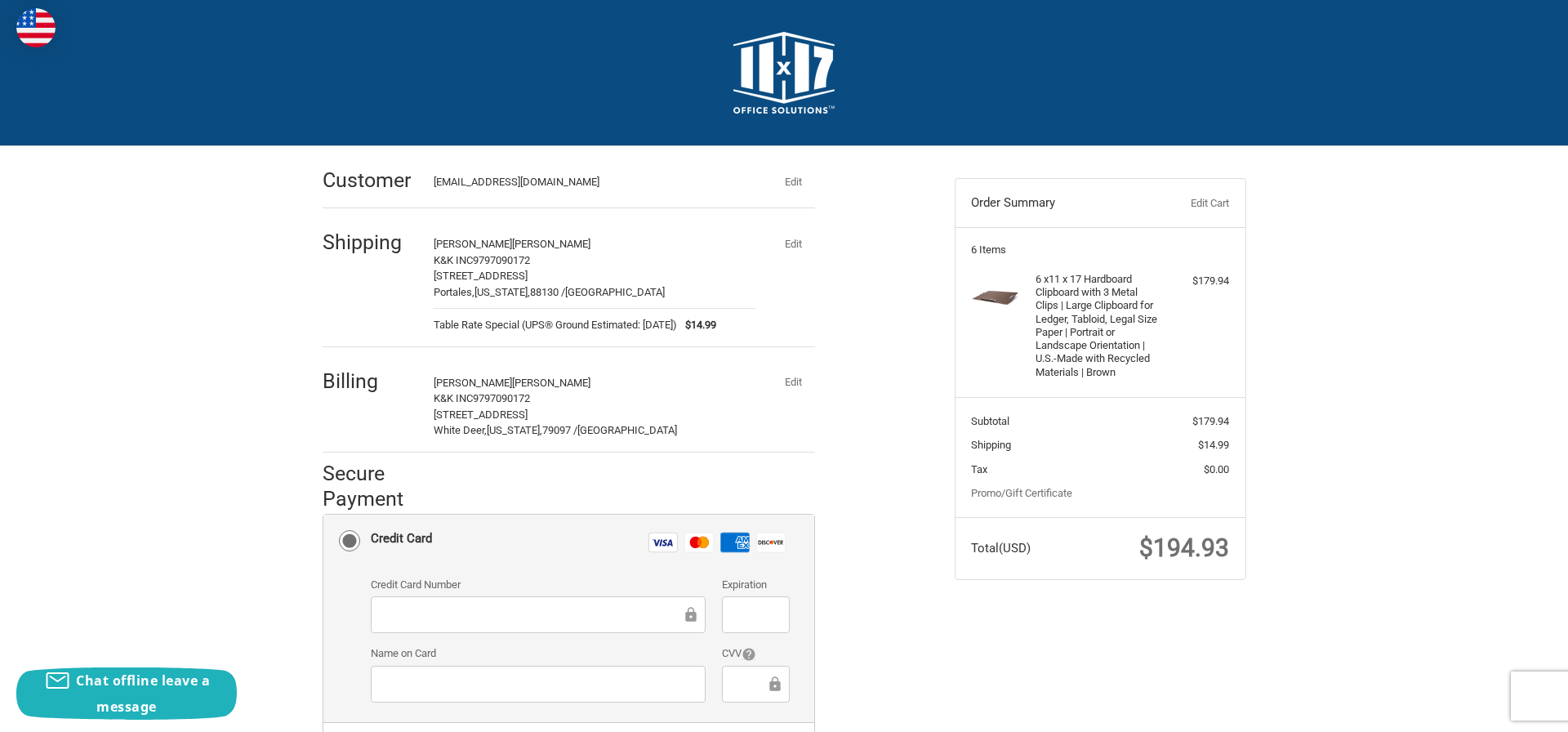
select select "US"
select select "NM"
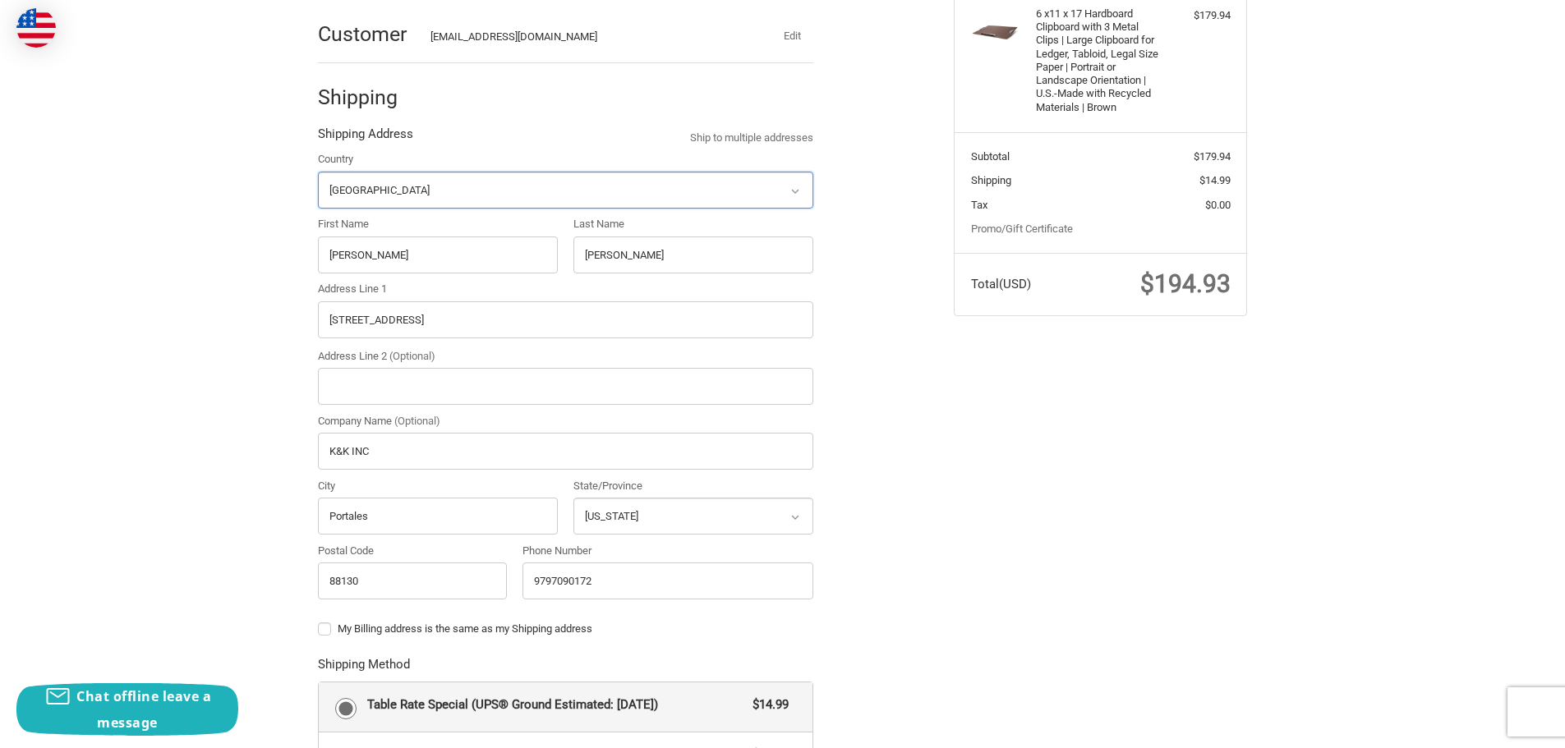
scroll to position [330, 0]
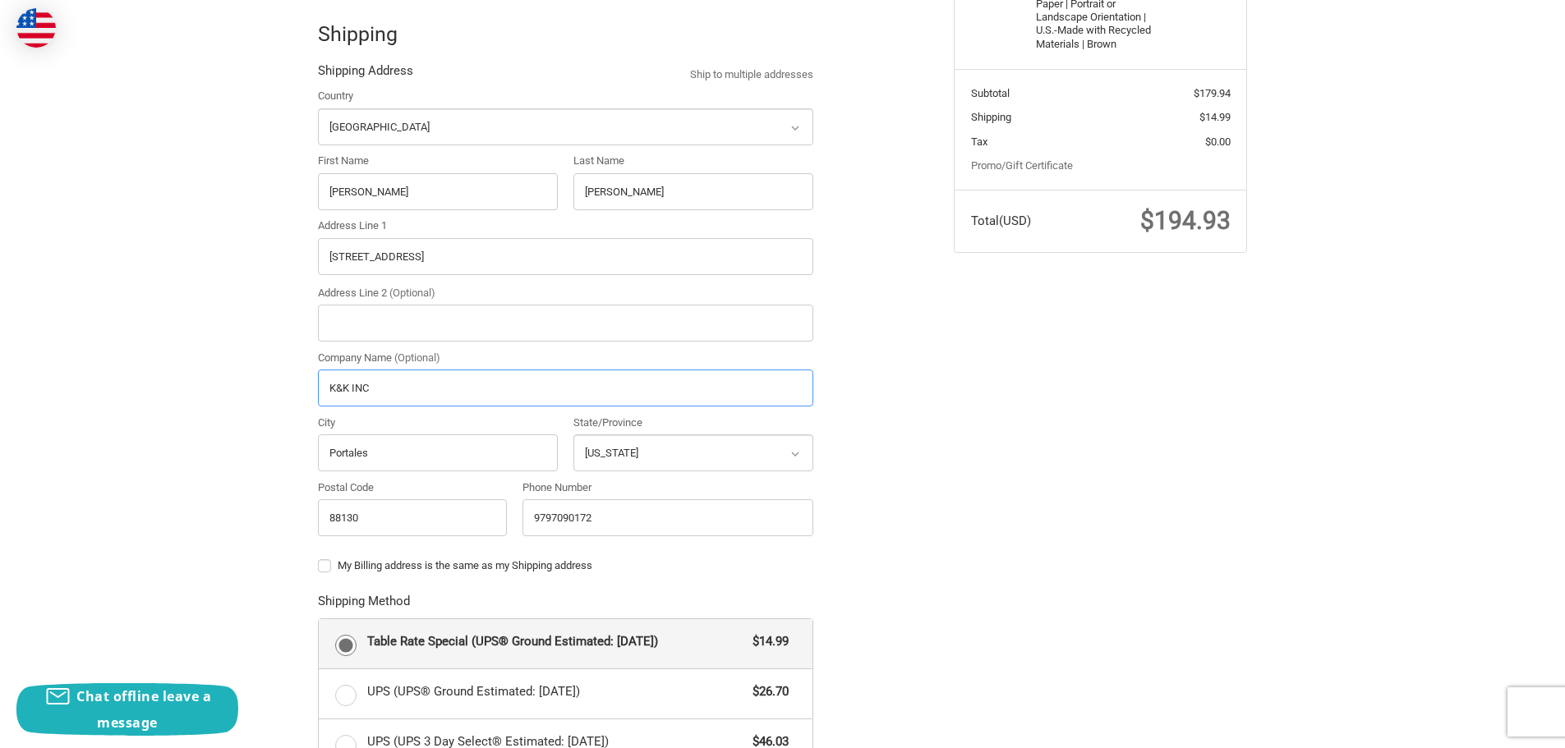
drag, startPoint x: 380, startPoint y: 388, endPoint x: 320, endPoint y: 386, distance: 60.0
click at [320, 386] on input "K&K INC" at bounding box center [565, 388] width 495 height 37
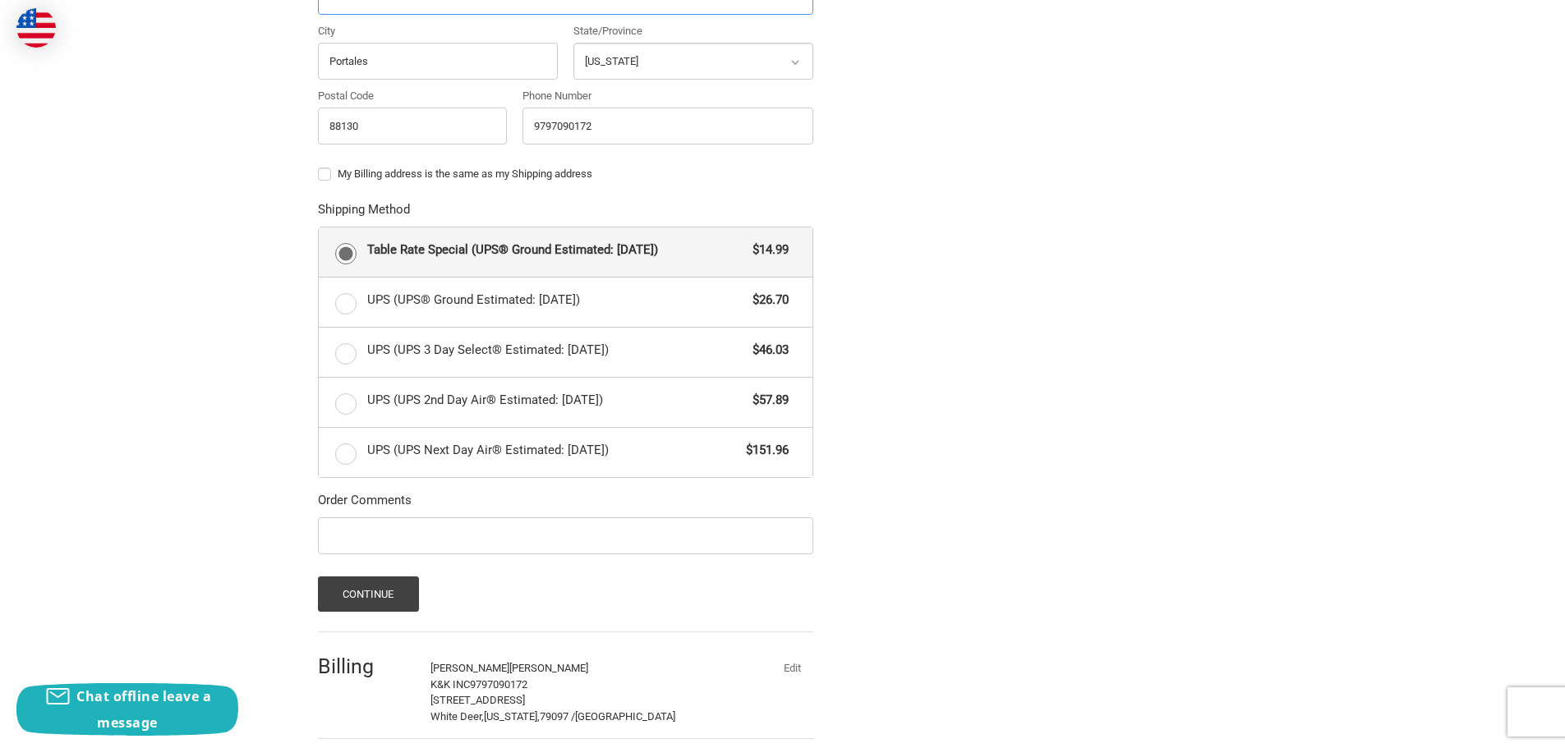
scroll to position [807, 0]
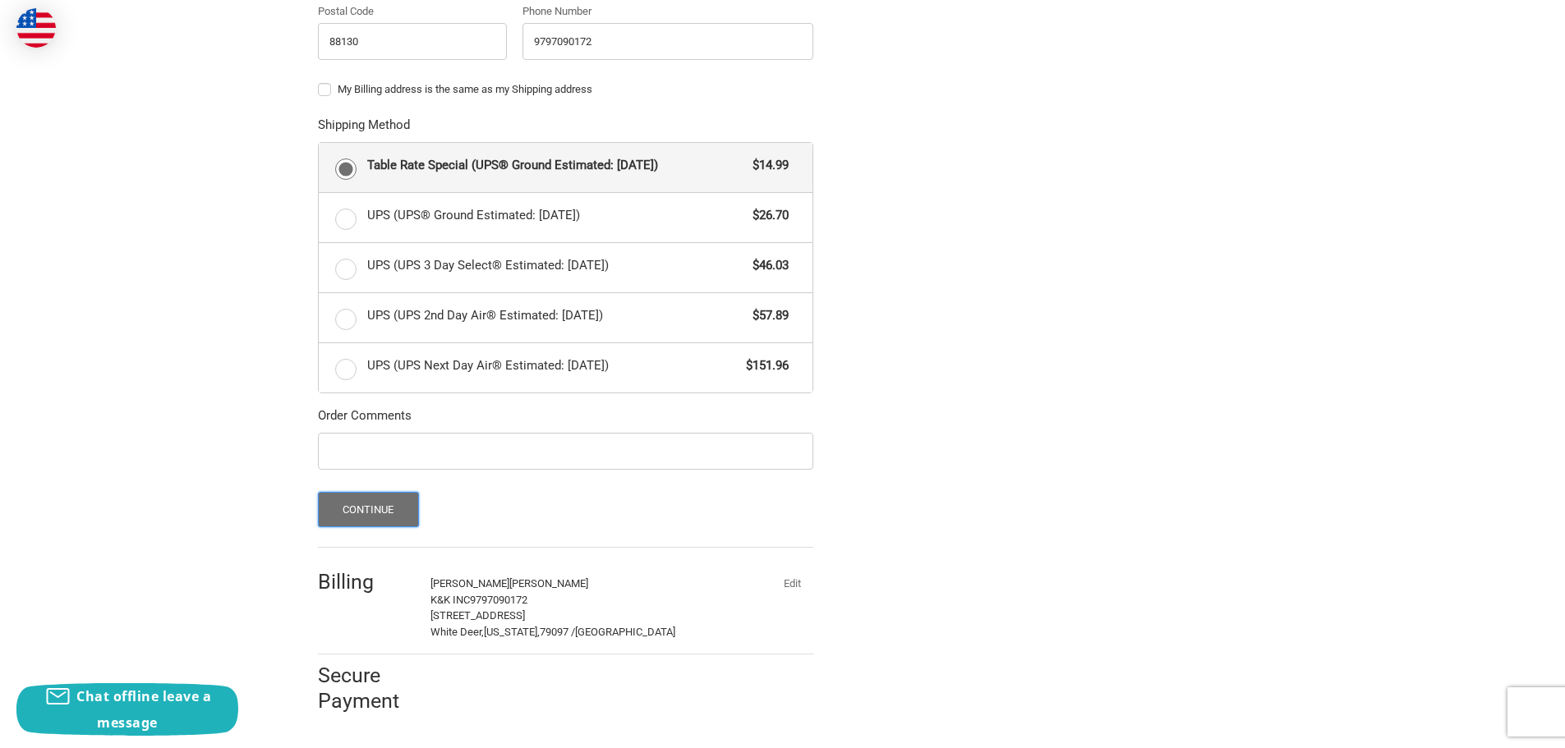
click at [362, 518] on button "Continue" at bounding box center [368, 509] width 101 height 35
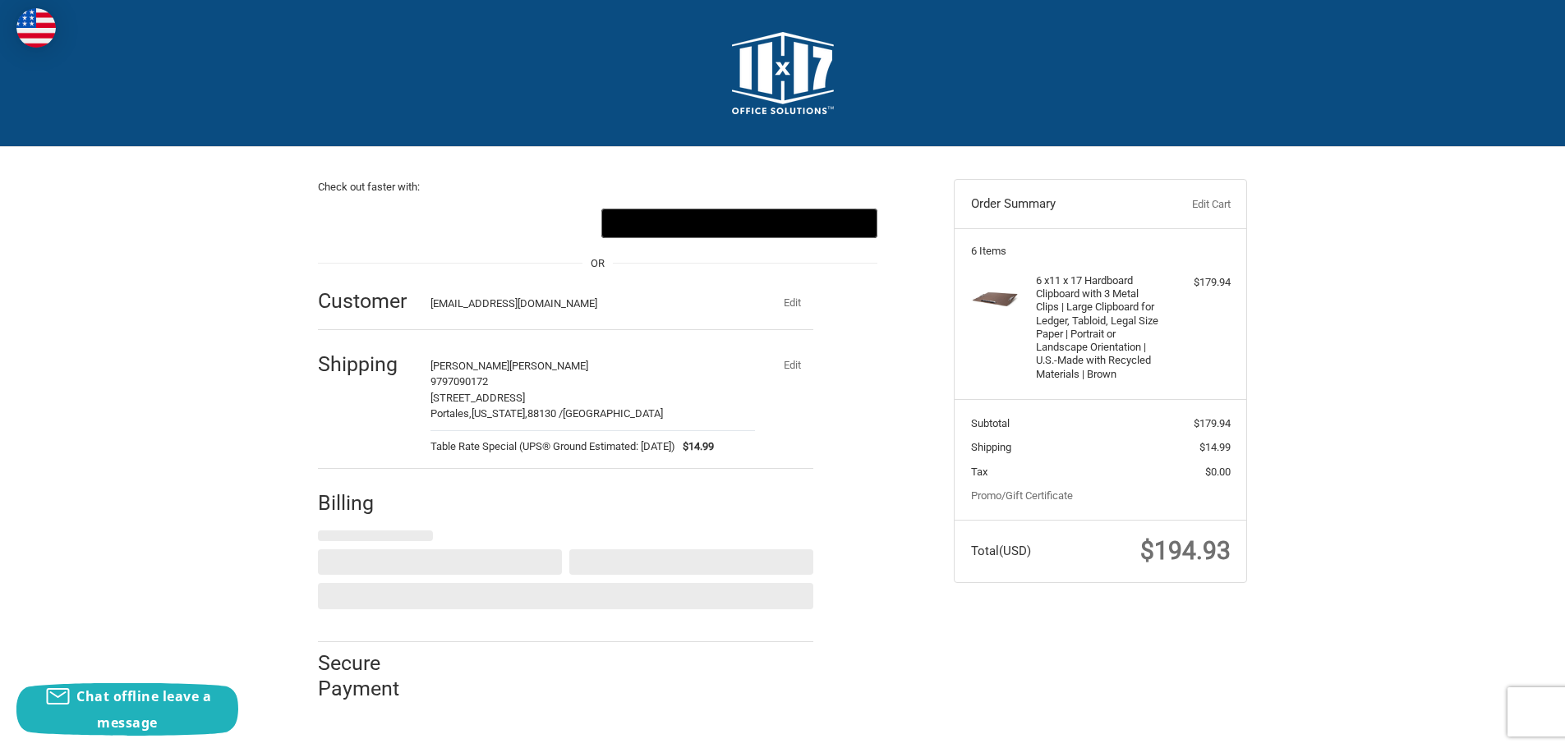
scroll to position [0, 0]
select select "US"
select select "TX"
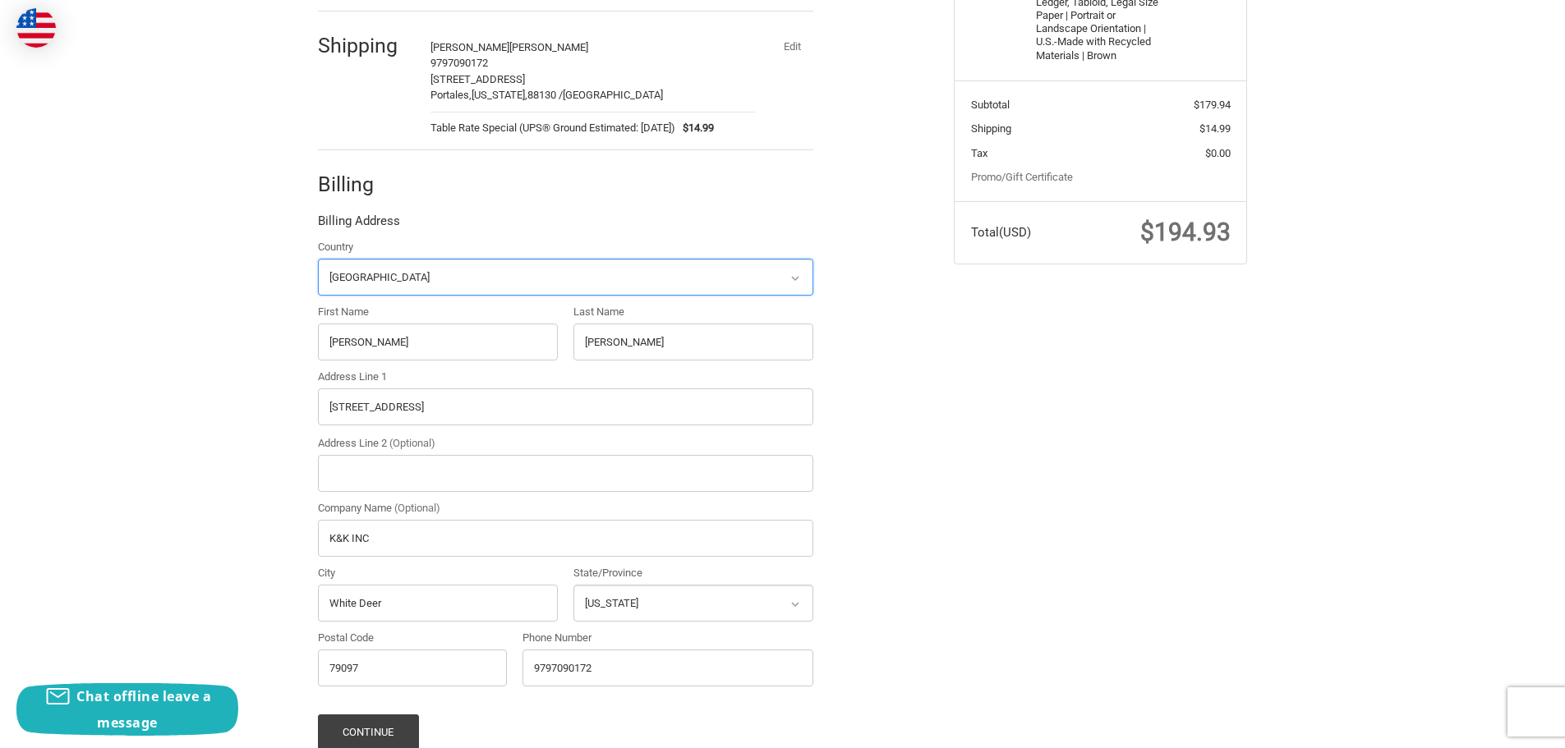
scroll to position [435, 0]
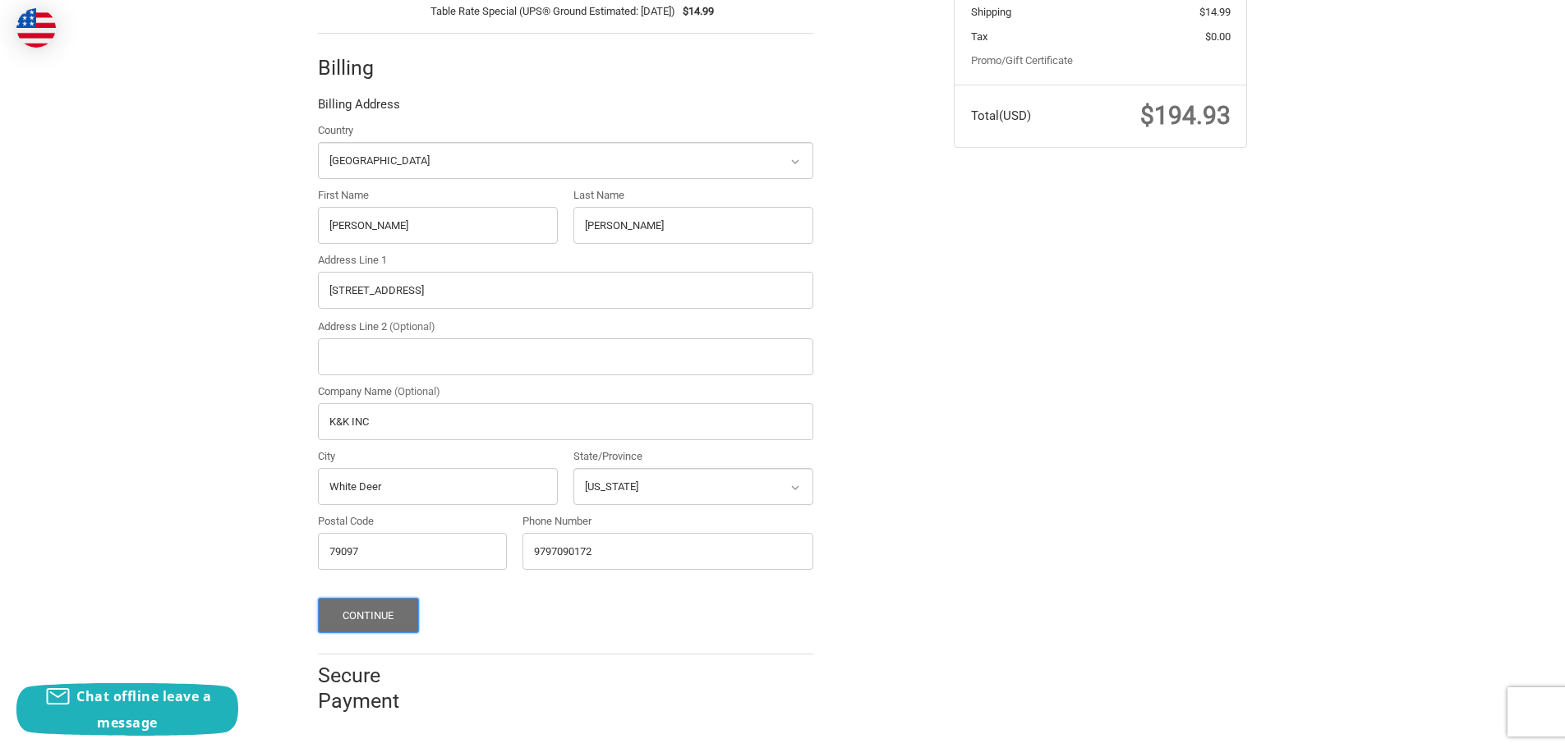
click at [398, 610] on button "Continue" at bounding box center [368, 615] width 101 height 35
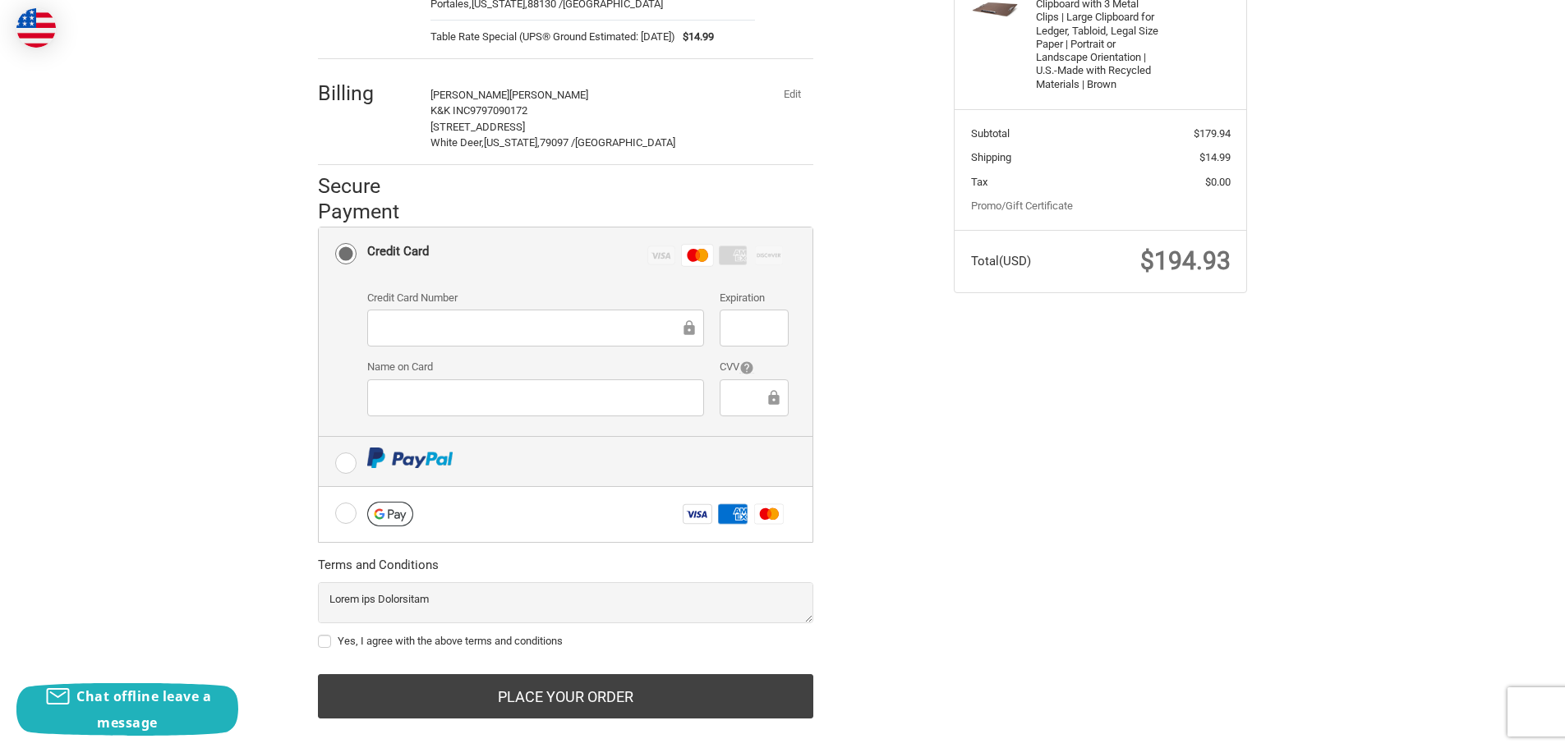
scroll to position [314, 0]
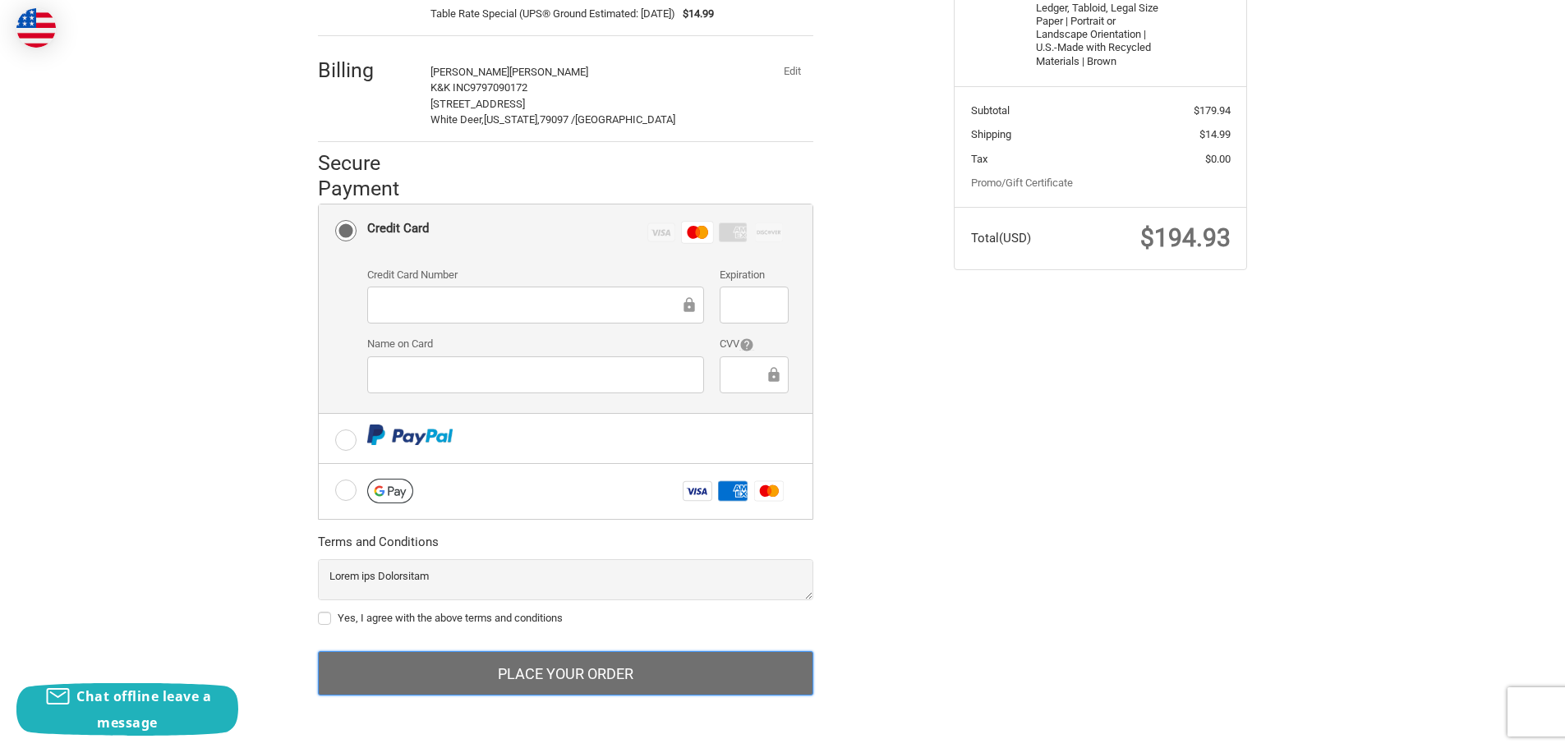
click at [569, 666] on button "Place Your Order" at bounding box center [565, 674] width 495 height 44
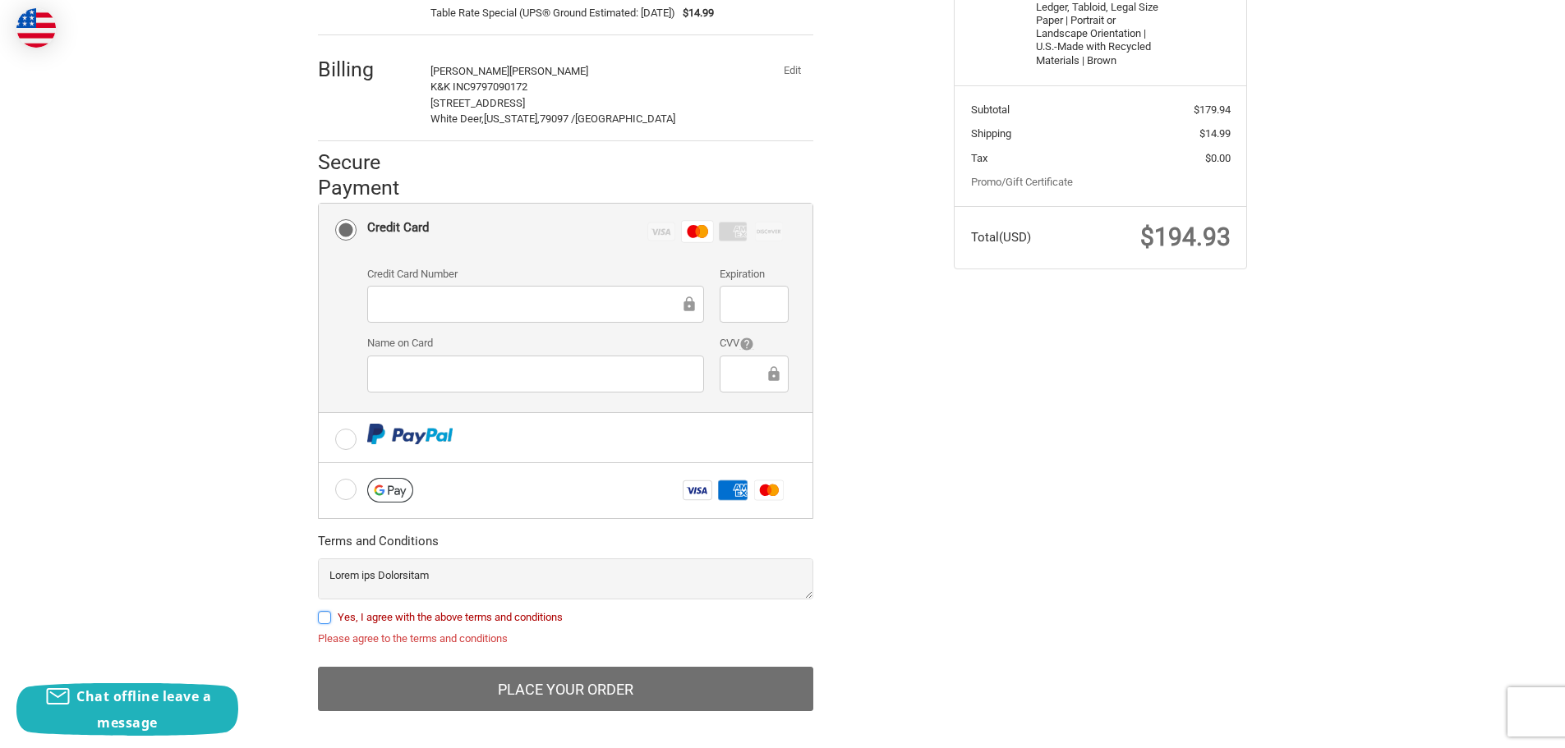
scroll to position [329, 0]
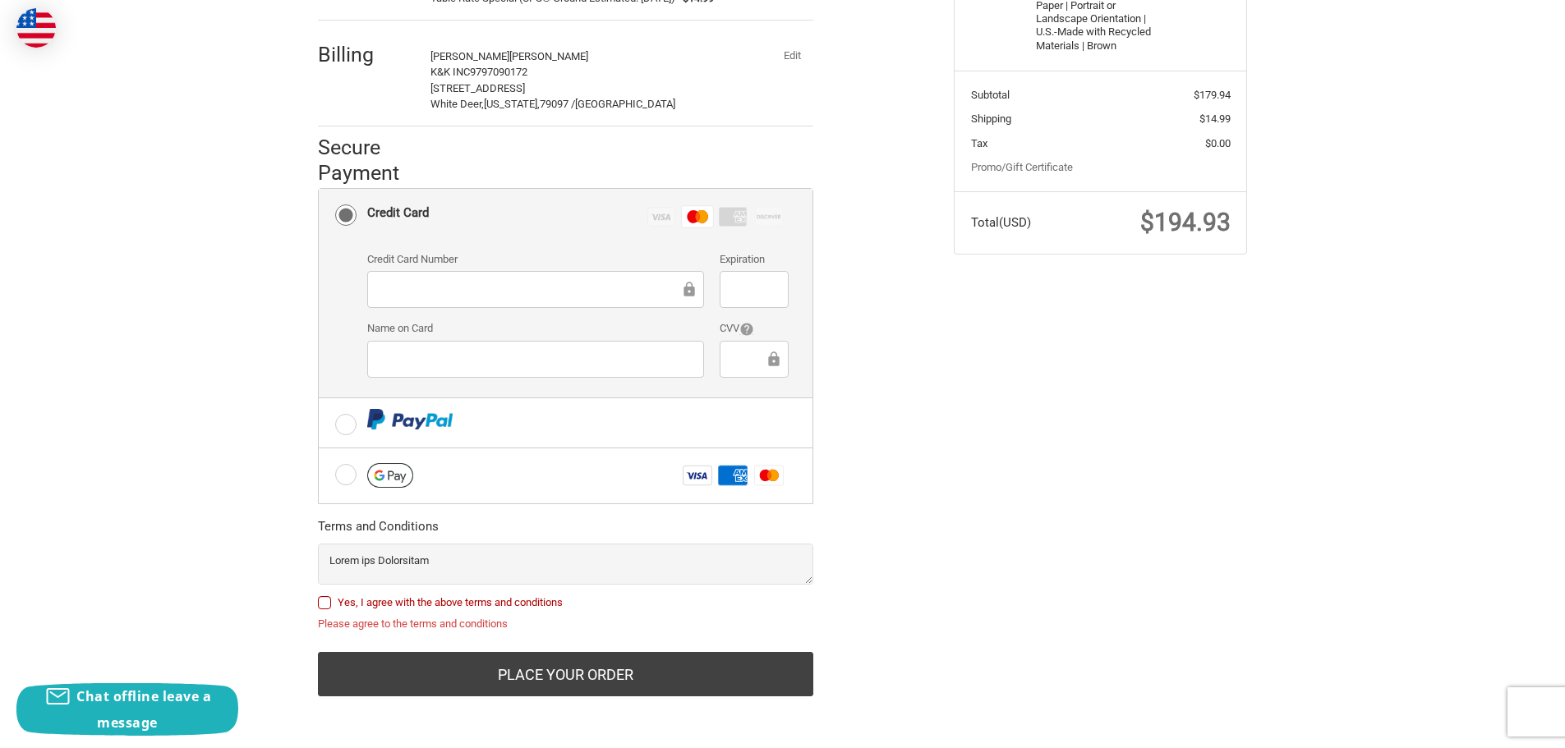
click at [330, 603] on label "Yes, I agree with the above terms and conditions" at bounding box center [565, 602] width 495 height 13
click at [319, 596] on input "Yes, I agree with the above terms and conditions" at bounding box center [318, 595] width 1 height 1
checkbox input "true"
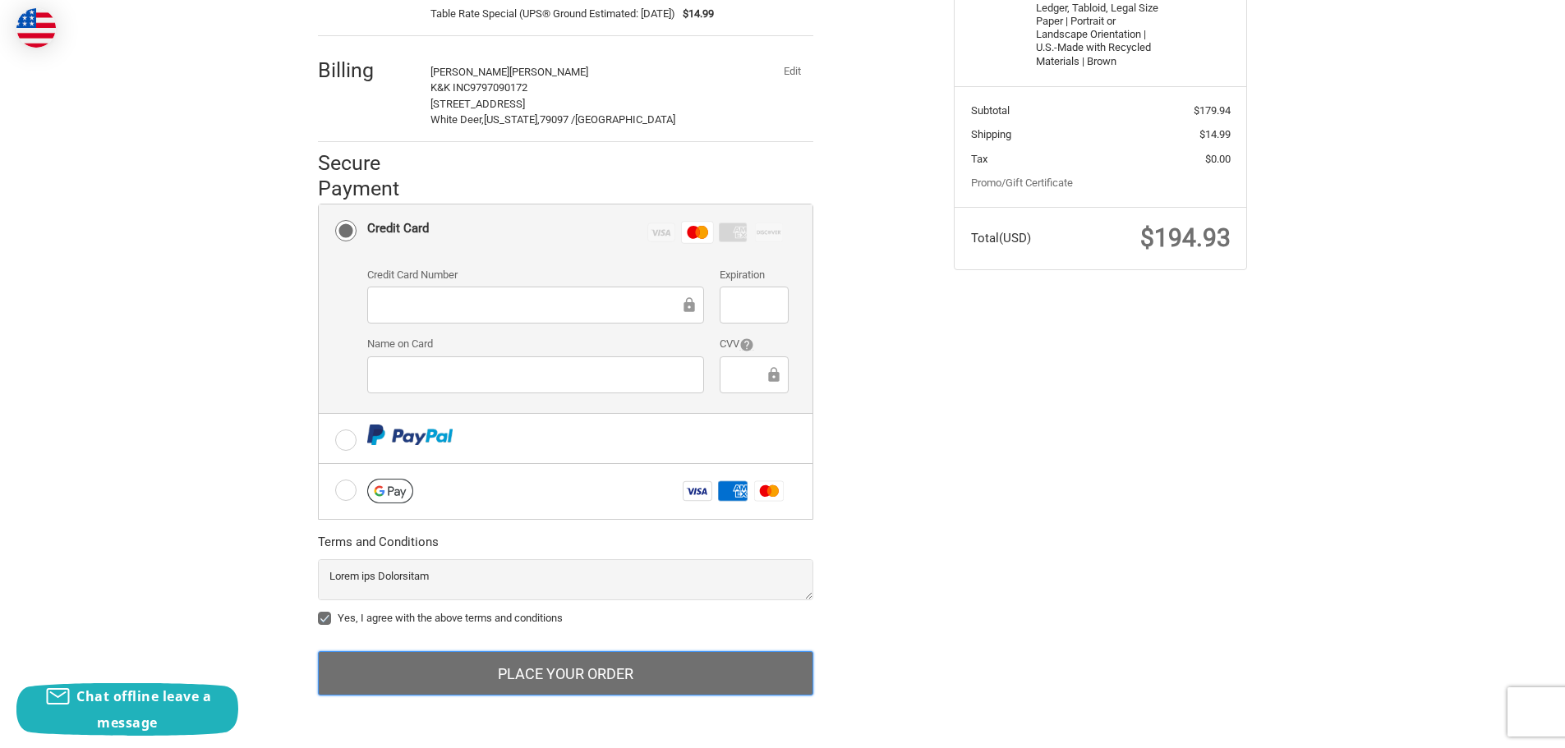
click at [523, 671] on button "Place Your Order" at bounding box center [565, 674] width 495 height 44
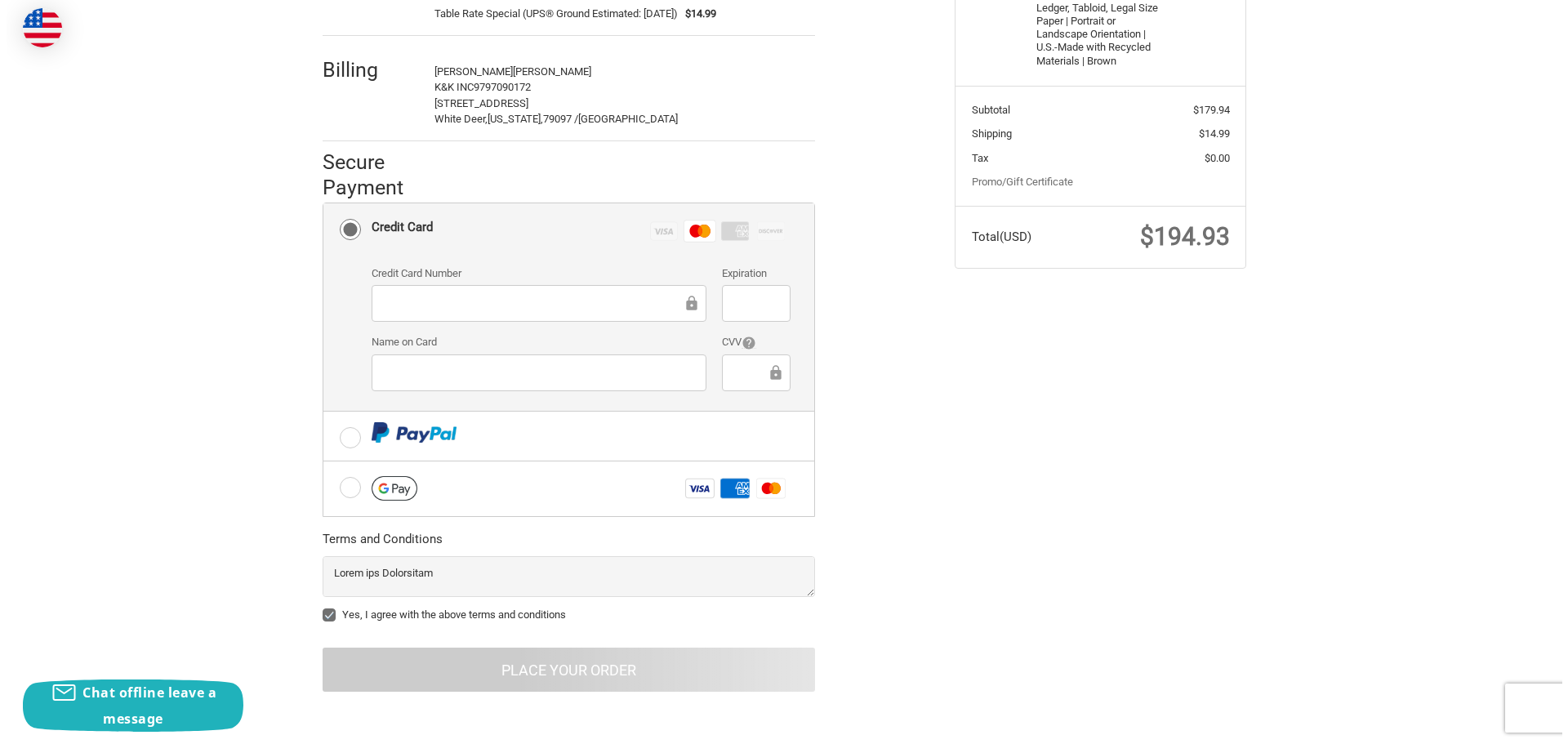
scroll to position [0, 0]
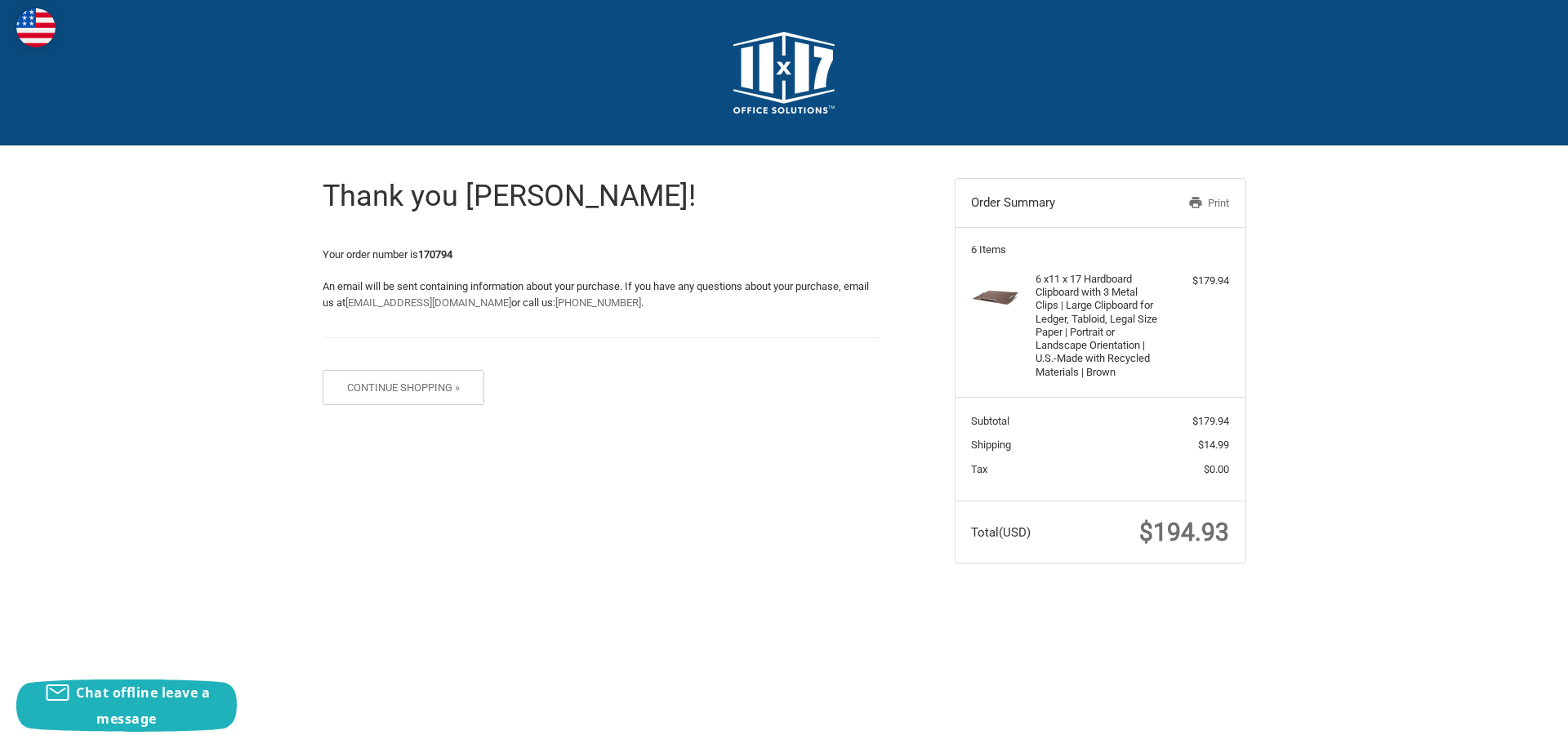
click at [1217, 202] on link "Print" at bounding box center [1187, 203] width 85 height 16
